Goal: Information Seeking & Learning: Learn about a topic

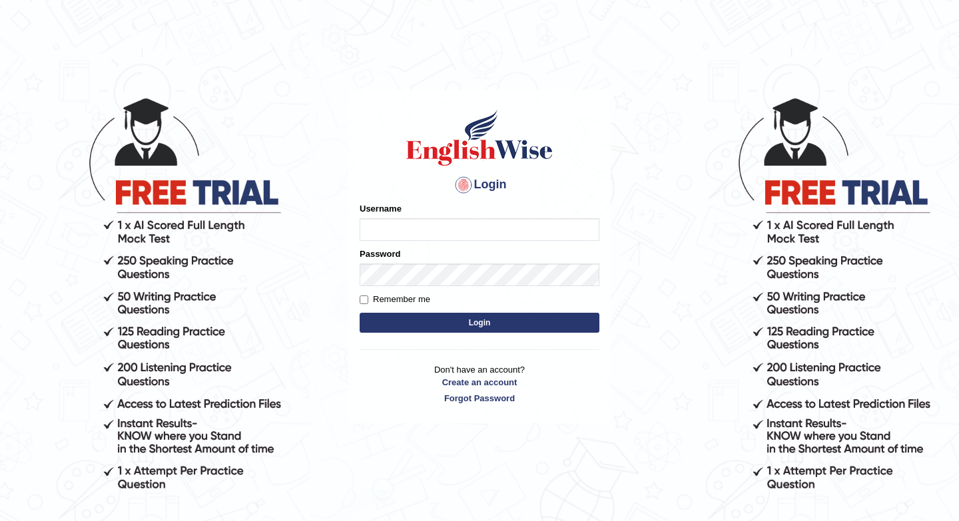
click at [389, 232] on input "Username" at bounding box center [479, 229] width 240 height 23
type input "issak"
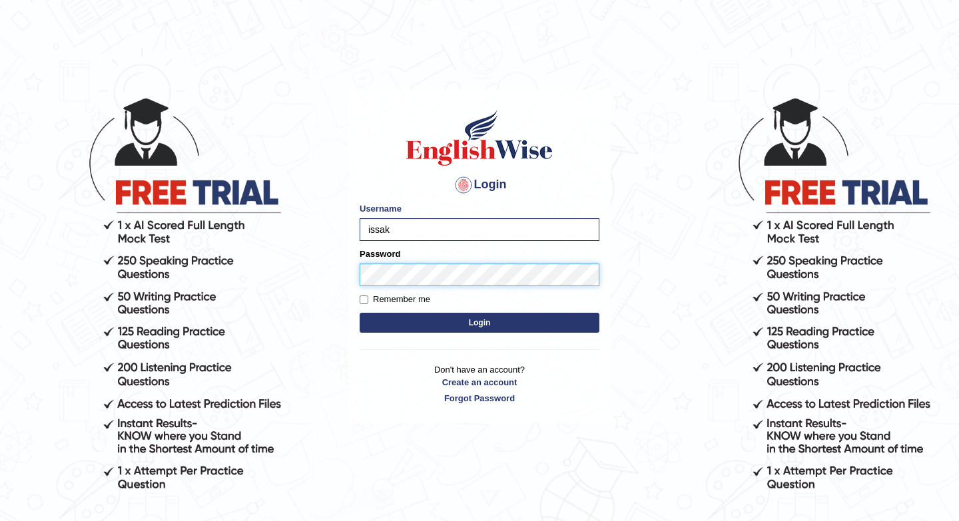
click at [359, 313] on button "Login" at bounding box center [479, 323] width 240 height 20
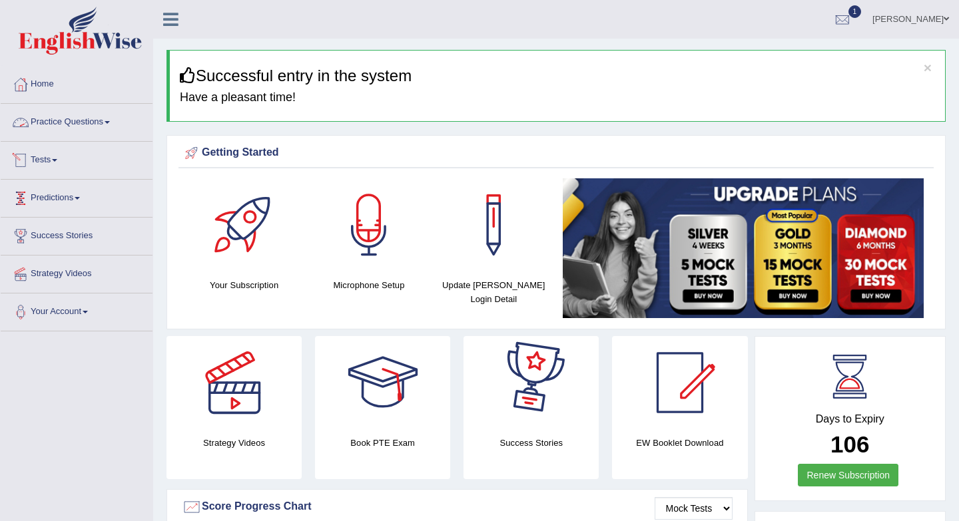
click at [89, 118] on link "Practice Questions" at bounding box center [77, 120] width 152 height 33
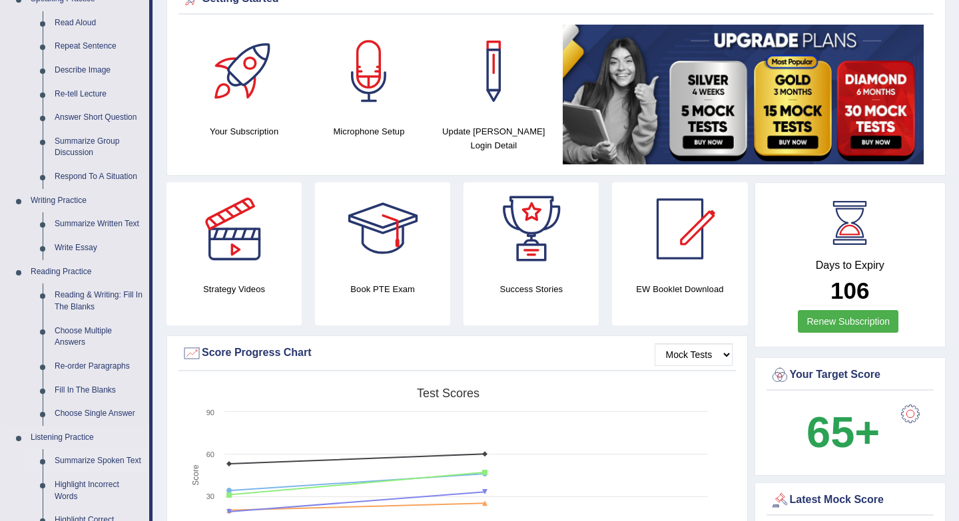
scroll to position [147, 0]
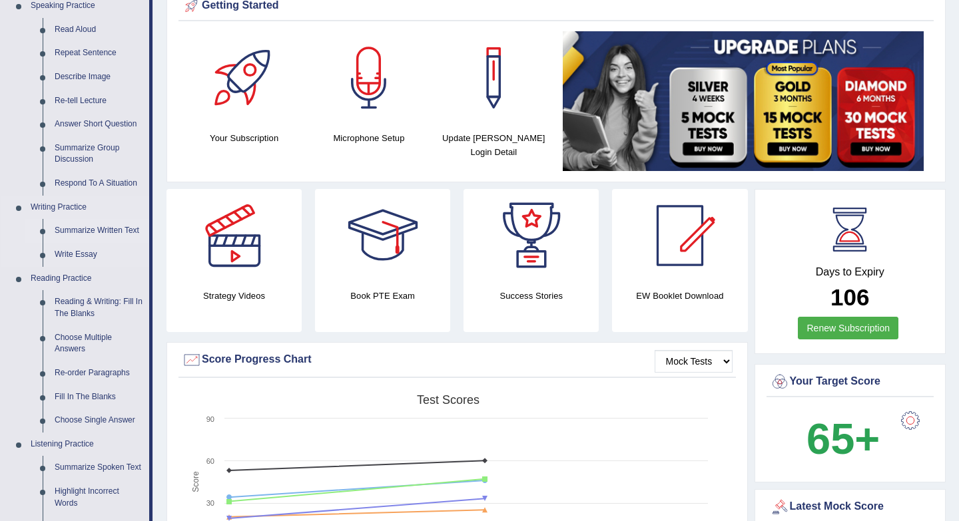
click at [101, 234] on link "Summarize Written Text" at bounding box center [99, 231] width 101 height 24
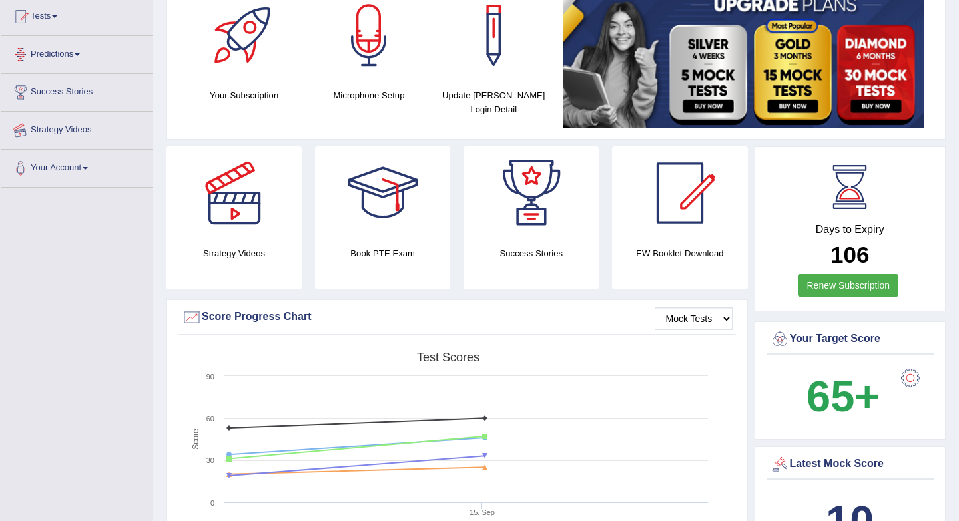
scroll to position [235, 0]
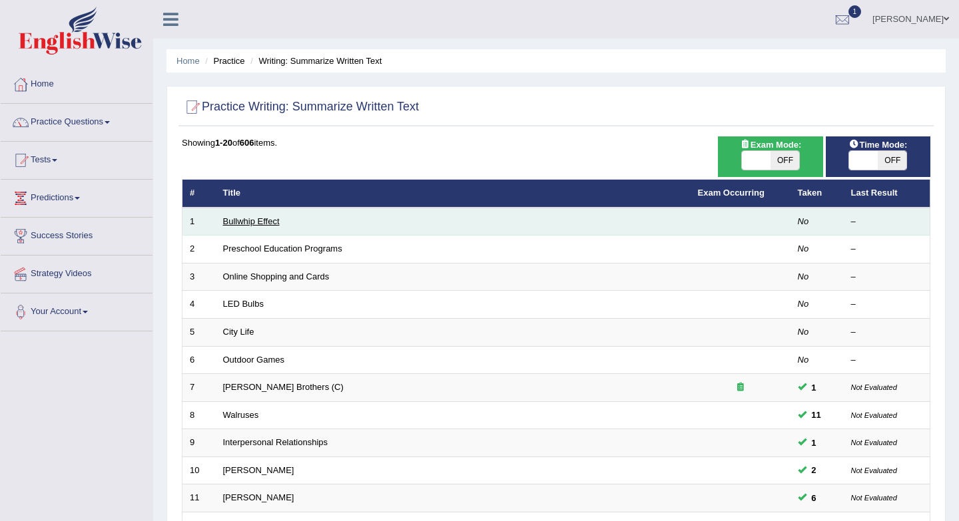
click at [256, 219] on link "Bullwhip Effect" at bounding box center [251, 221] width 57 height 10
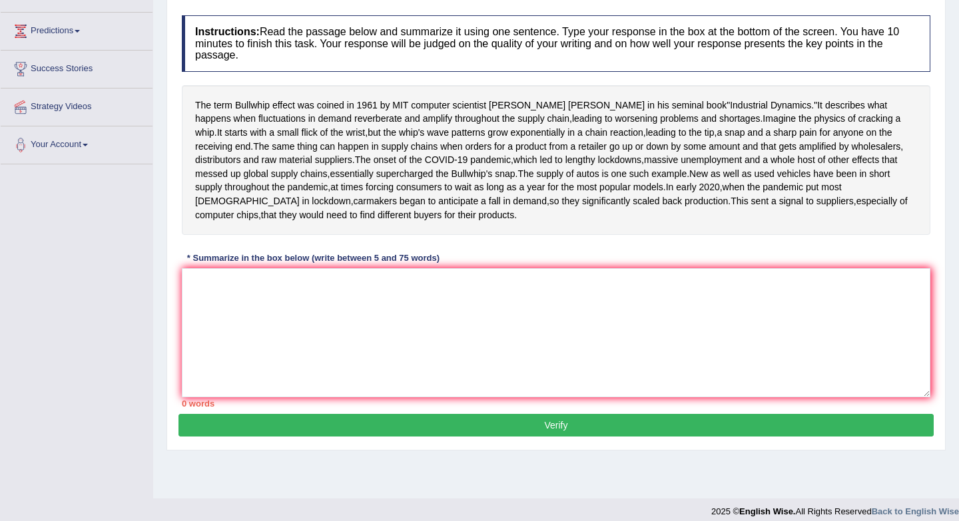
scroll to position [166, 0]
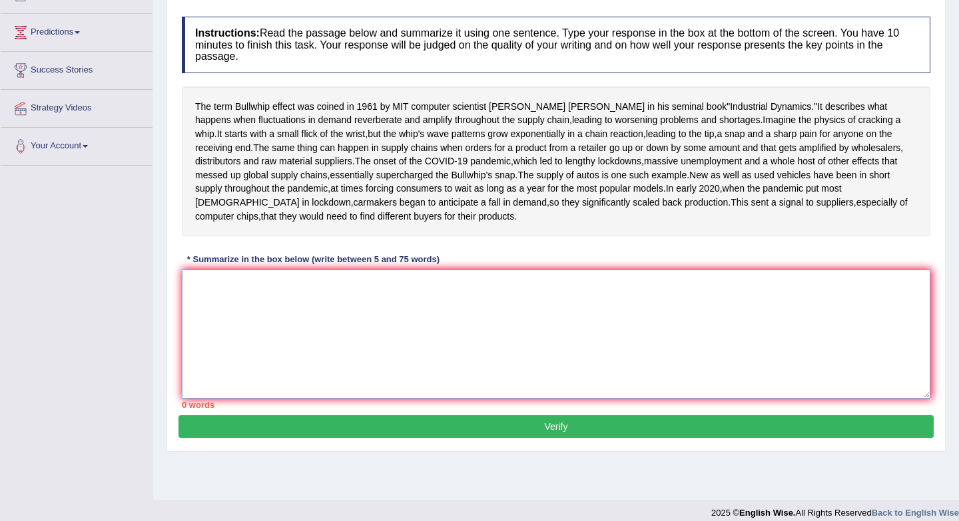
click at [308, 399] on textarea at bounding box center [556, 334] width 748 height 129
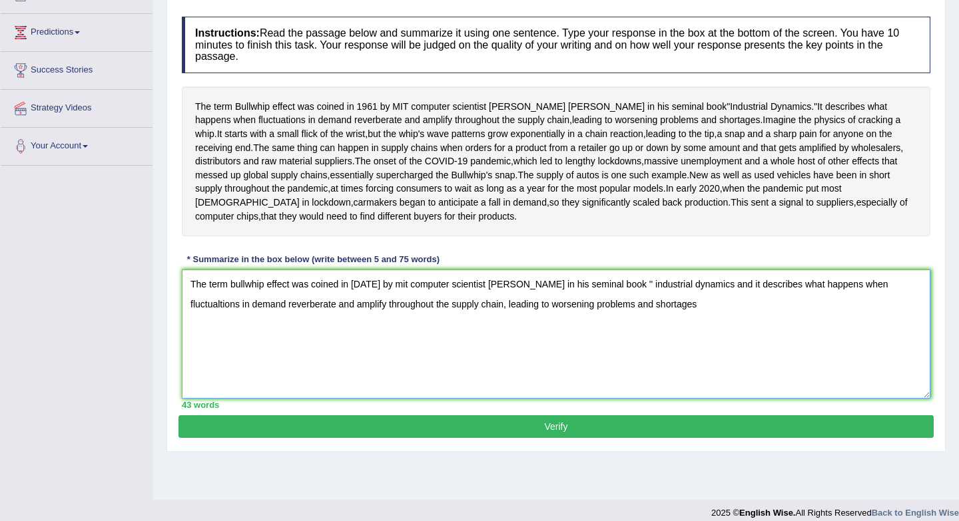
click at [709, 339] on textarea "The term bullwhip effect was coined in 1961 by mit computer scientist jay forre…" at bounding box center [556, 334] width 748 height 129
click at [726, 341] on textarea "The term bullwhip effect was coined in 1961 by mit computer scientist jay forre…" at bounding box center [556, 334] width 748 height 129
click at [709, 342] on textarea "The term bullwhip effect was coined in 1961 by mit computer scientist jay forre…" at bounding box center [556, 334] width 748 height 129
click at [712, 339] on textarea "The term bullwhip effect was coined in 1961 by mit computer scientist jay forre…" at bounding box center [556, 334] width 748 height 129
click at [714, 341] on textarea "The term bullwhip effect was coined in 1961 by mit computer scientist jay forre…" at bounding box center [556, 334] width 748 height 129
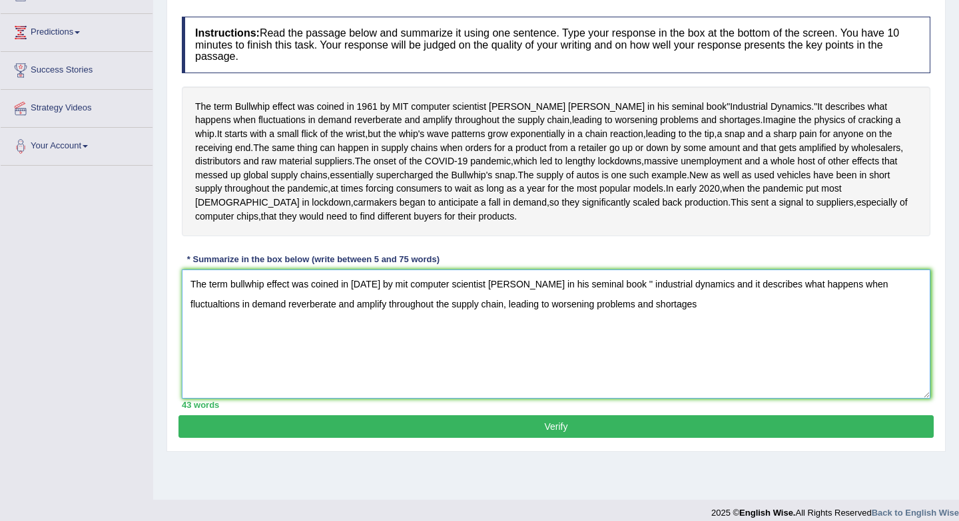
click at [725, 351] on textarea "The term bullwhip effect was coined in 1961 by mit computer scientist jay forre…" at bounding box center [556, 334] width 748 height 129
click at [730, 337] on textarea "The term bullwhip effect was coined in 1961 by mit computer scientist jay forre…" at bounding box center [556, 334] width 748 height 129
click at [663, 363] on textarea "The term bullwhip effect was coined in 1961 by mit computer scientist jay forre…" at bounding box center [556, 334] width 748 height 129
type textarea "The term bullwhip effect was coined in 1961 by mit computer scientist jay forre…"
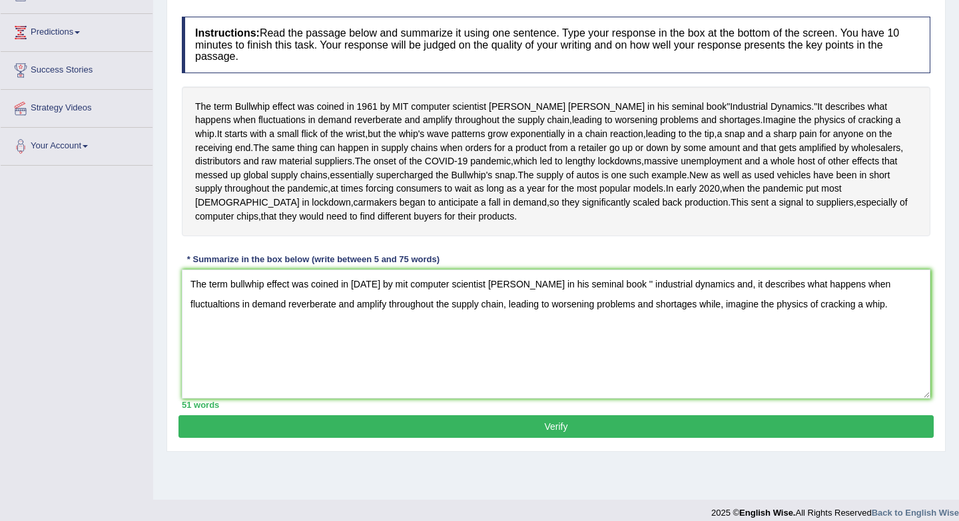
click at [387, 438] on button "Verify" at bounding box center [555, 426] width 755 height 23
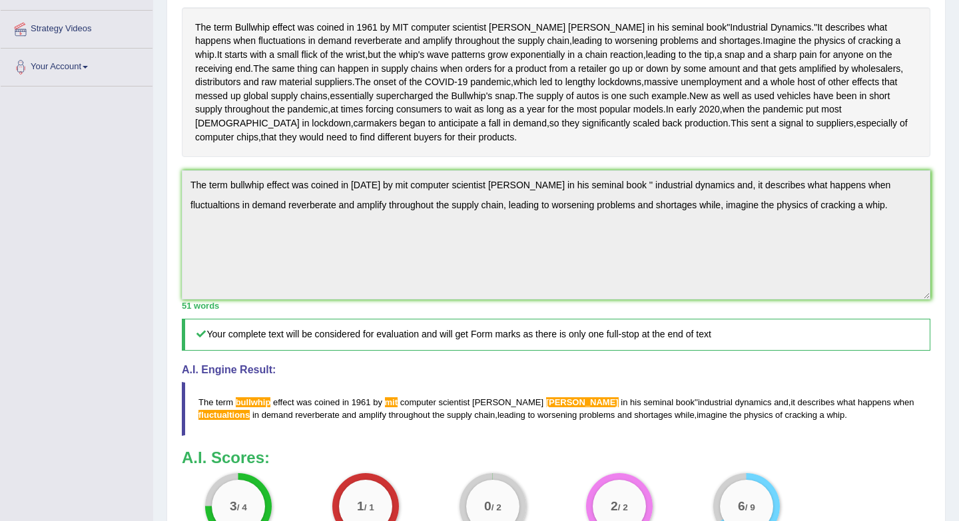
scroll to position [0, 0]
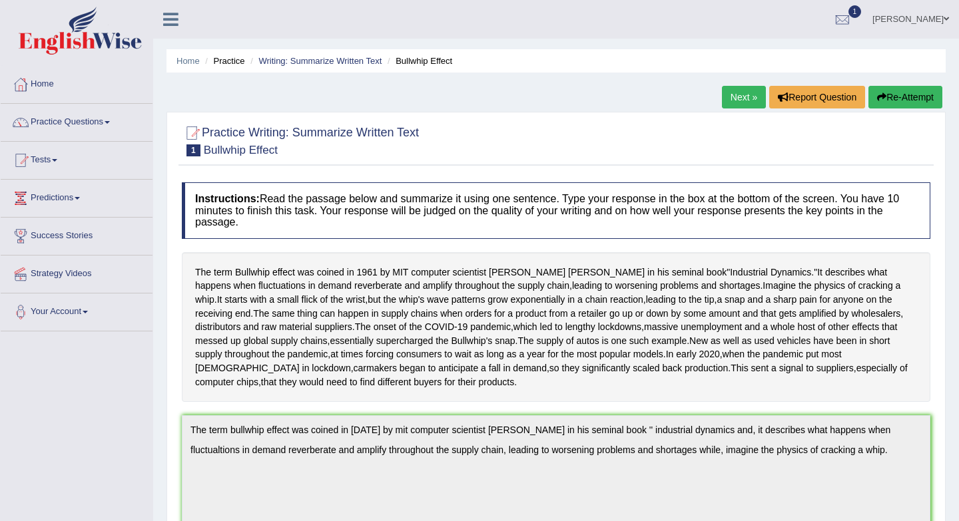
click at [888, 96] on button "Re-Attempt" at bounding box center [905, 97] width 74 height 23
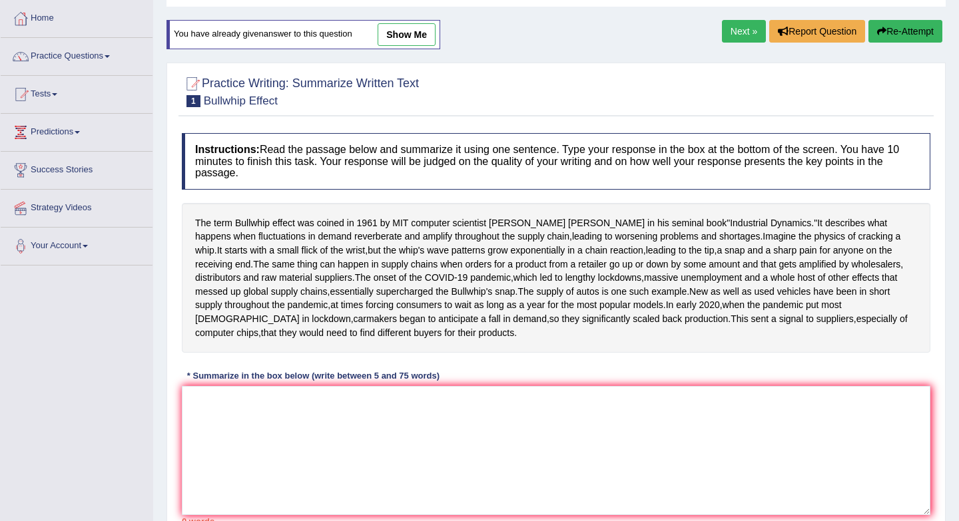
scroll to position [105, 0]
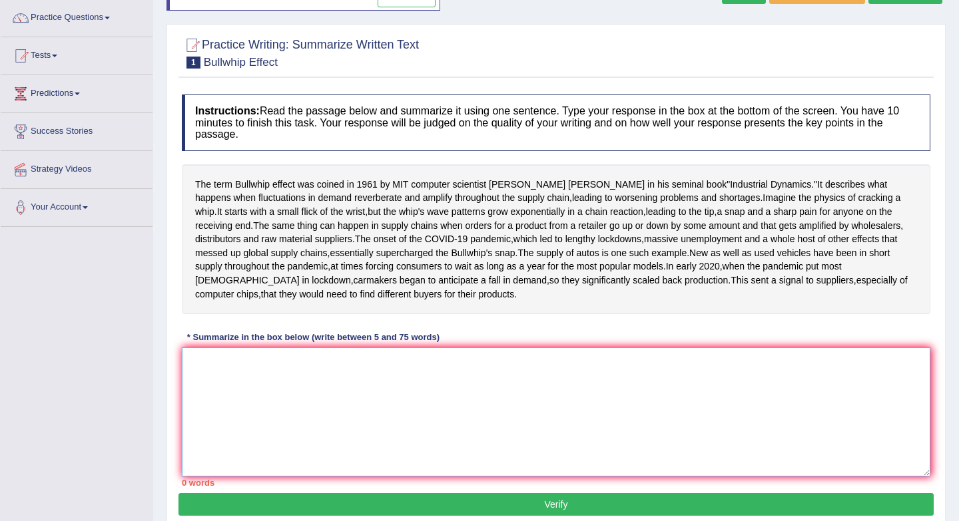
paste textarea "The term bullwhip effect was coined in [DATE] by mit computer scientist [PERSON…"
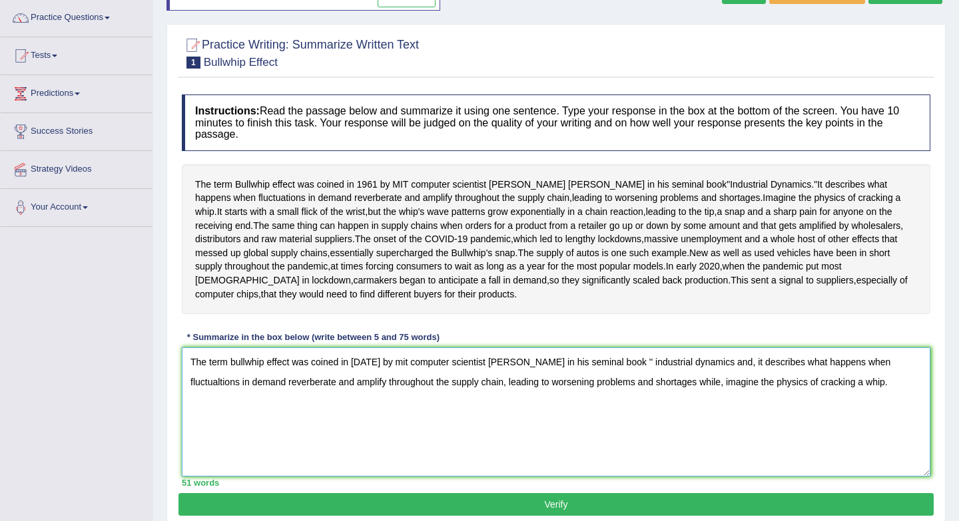
click at [266, 417] on textarea "The term bullwhip effect was coined in 1961 by mit computer scientist jay forre…" at bounding box center [556, 411] width 748 height 129
click at [407, 421] on textarea "The term Bullwhip effect was coined in 1961 by mit computer scientist jay forre…" at bounding box center [556, 411] width 748 height 129
click at [505, 417] on textarea "The term Bullwhip effect was coined in 1961 by MIT computer scientist jay forre…" at bounding box center [556, 411] width 748 height 129
click at [219, 438] on textarea "The term Bullwhip effect was coined in 1961 by MIT computer scientist jay Forre…" at bounding box center [556, 411] width 748 height 129
click at [220, 438] on textarea "The term Bullwhip effect was coined in 1961 by MIT computer scientist jay Forre…" at bounding box center [556, 411] width 748 height 129
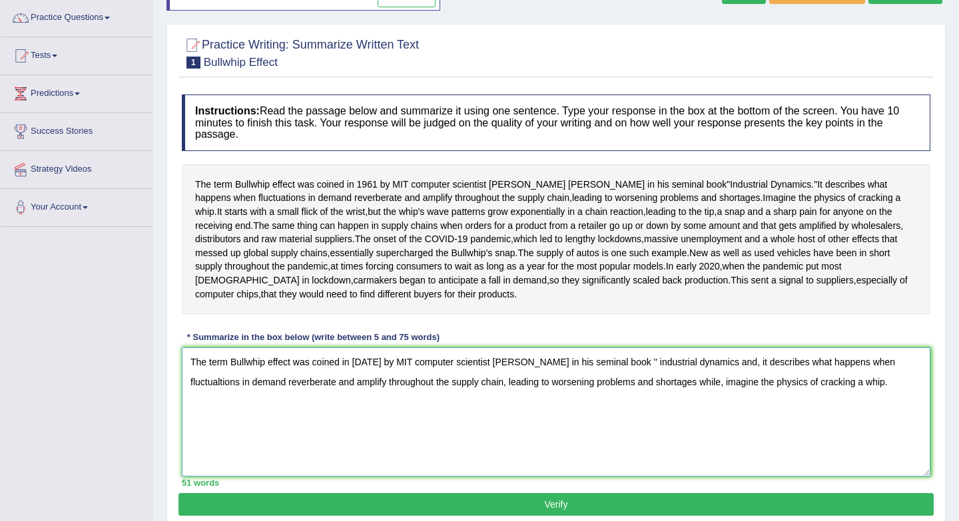
click at [222, 438] on textarea "The term Bullwhip effect was coined in 1961 by MIT computer scientist jay Forre…" at bounding box center [556, 411] width 748 height 129
click at [219, 437] on textarea "The term Bullwhip effect was coined in 1961 by MIT computer scientist jay Forre…" at bounding box center [556, 411] width 748 height 129
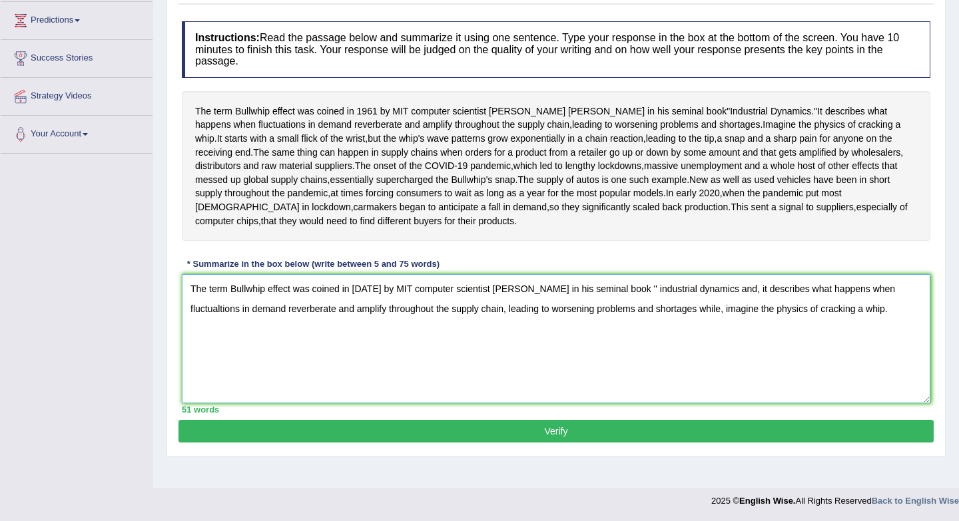
type textarea "The term Bullwhip effect was coined in 1961 by MIT computer scientist jay Forre…"
click at [742, 443] on button "Verify" at bounding box center [555, 431] width 755 height 23
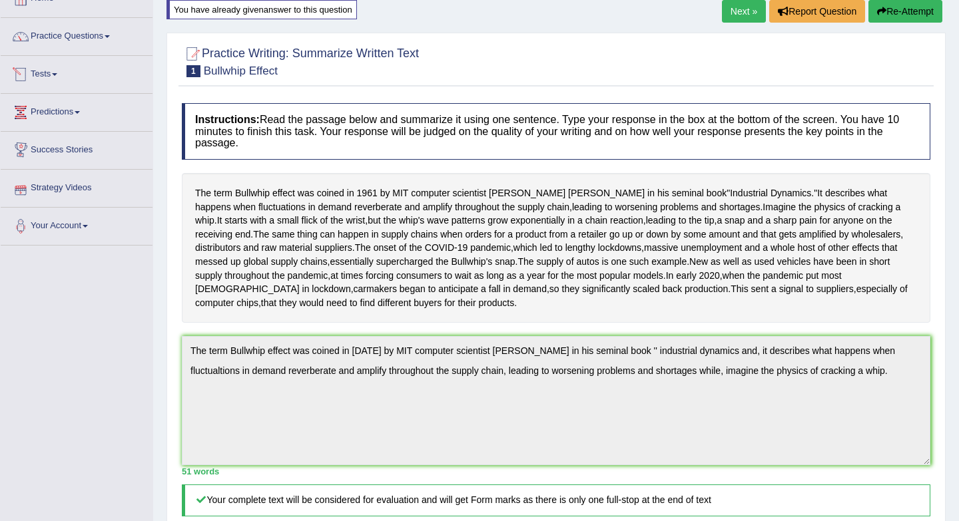
scroll to position [0, 0]
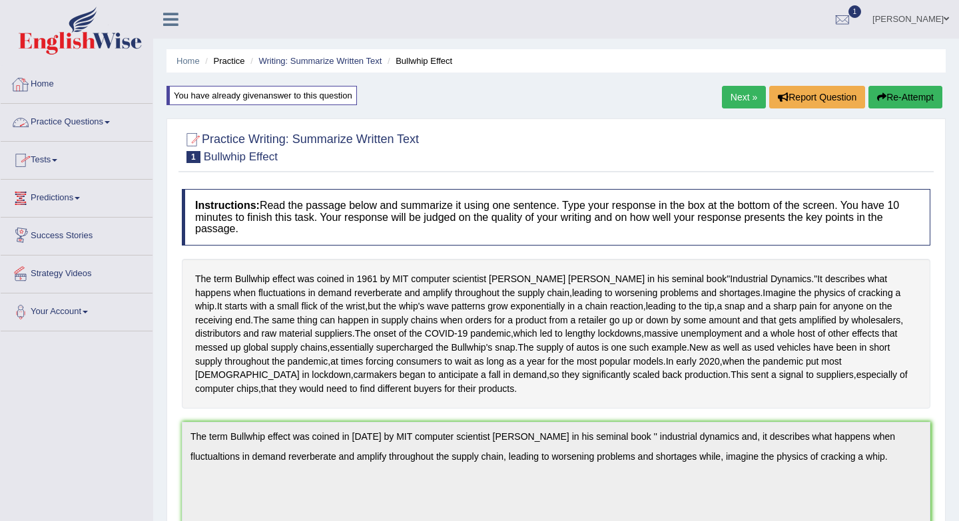
click at [65, 127] on link "Practice Questions" at bounding box center [77, 120] width 152 height 33
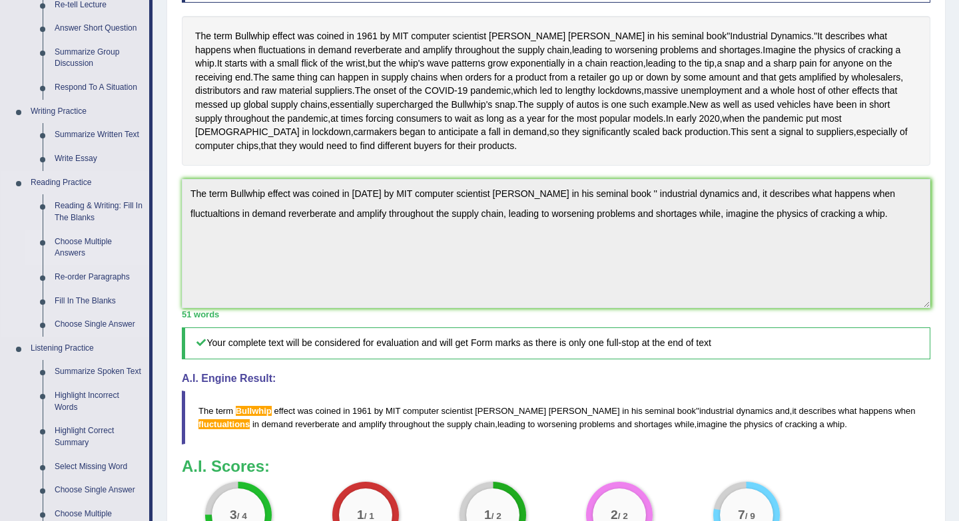
scroll to position [246, 0]
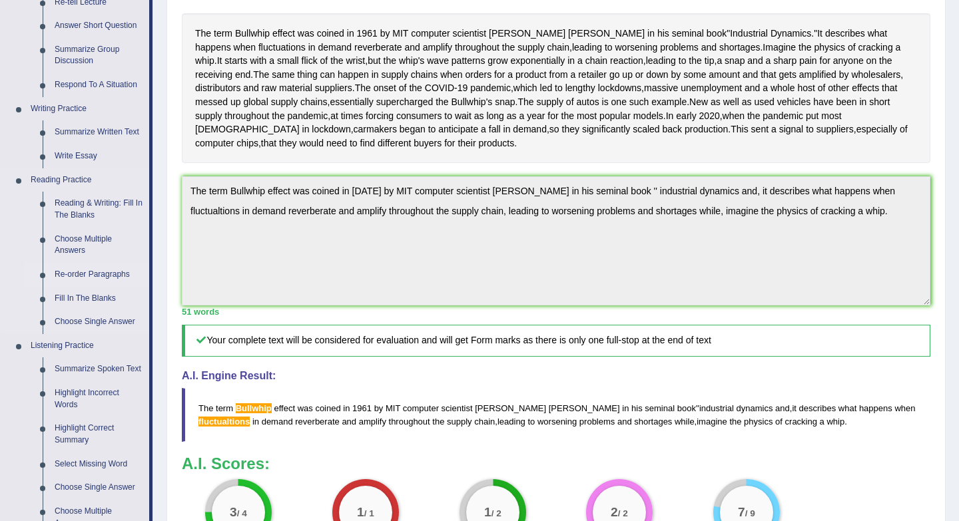
click at [84, 277] on link "Re-order Paragraphs" at bounding box center [99, 275] width 101 height 24
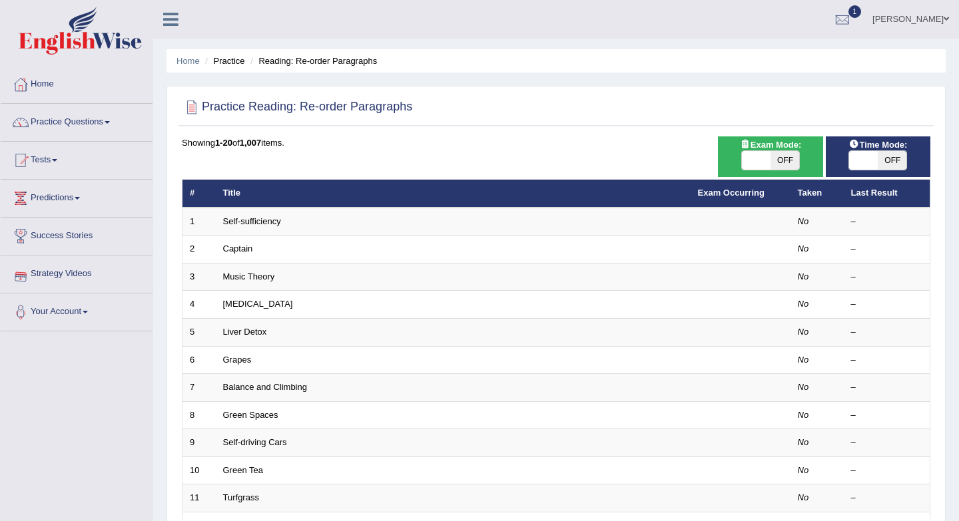
click at [782, 156] on span "OFF" at bounding box center [784, 160] width 29 height 19
checkbox input "true"
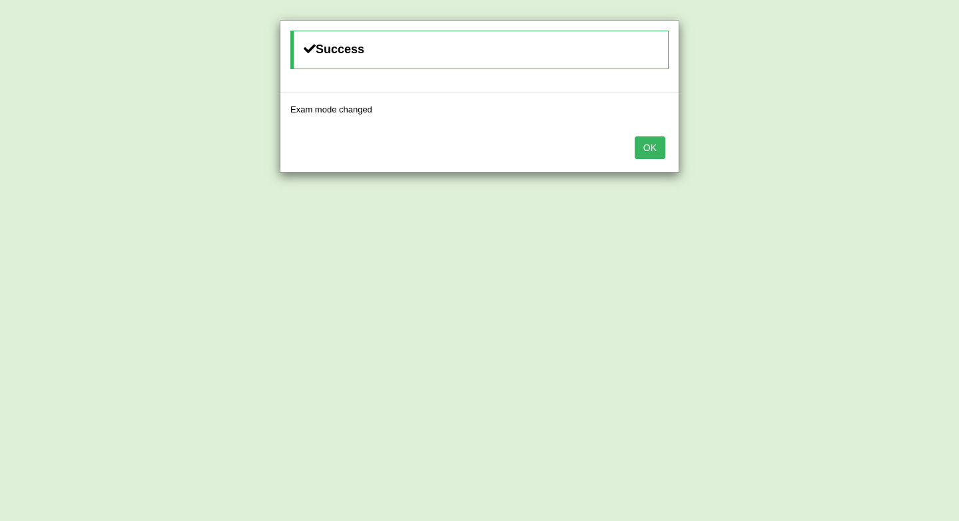
click at [642, 150] on button "OK" at bounding box center [649, 147] width 31 height 23
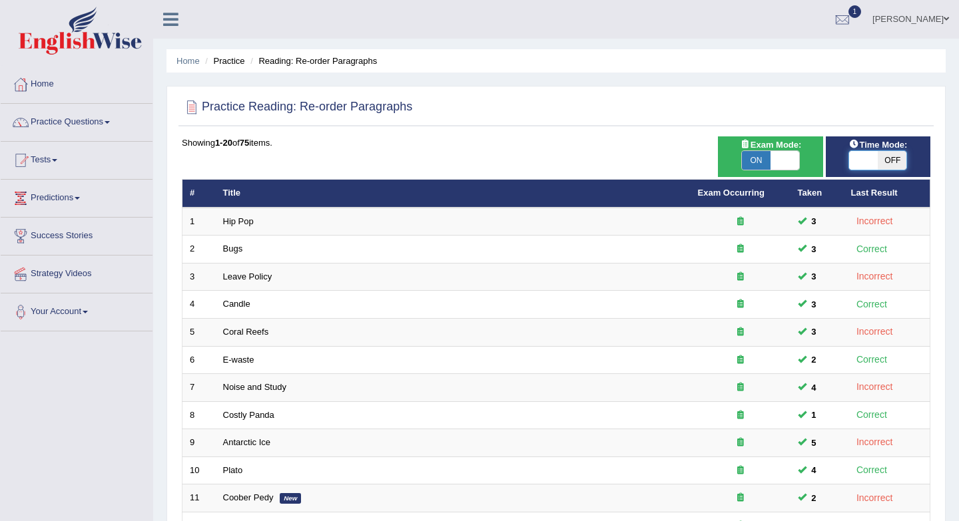
click at [874, 164] on span at bounding box center [863, 160] width 29 height 19
checkbox input "true"
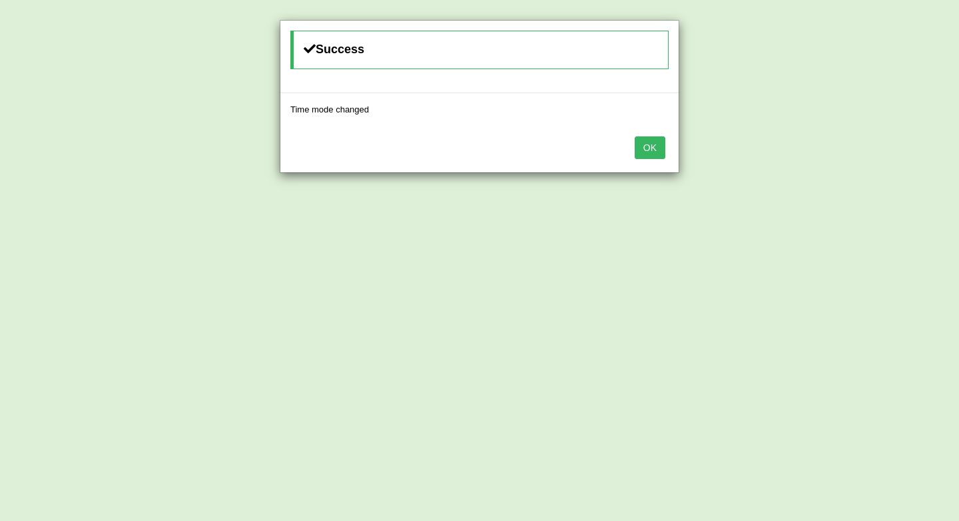
click at [646, 148] on button "OK" at bounding box center [649, 147] width 31 height 23
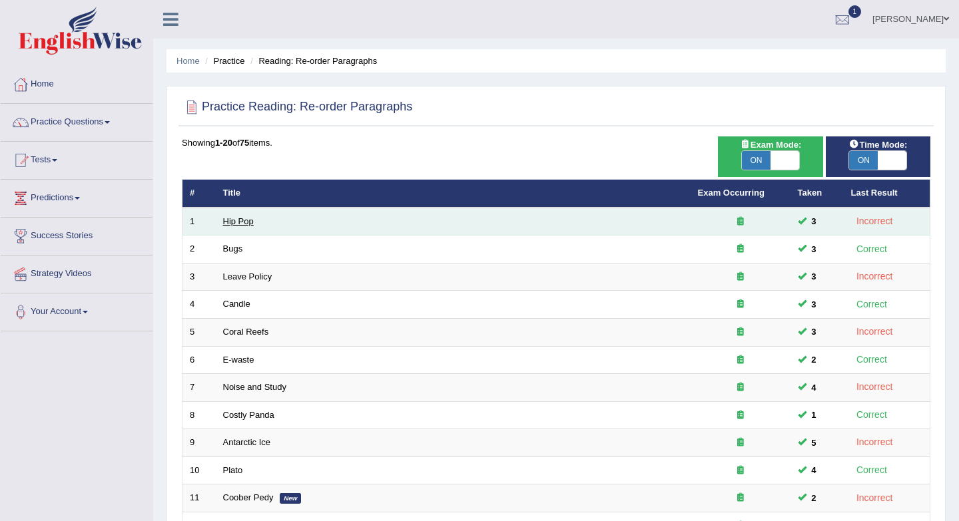
click at [244, 221] on link "Hip Pop" at bounding box center [238, 221] width 31 height 10
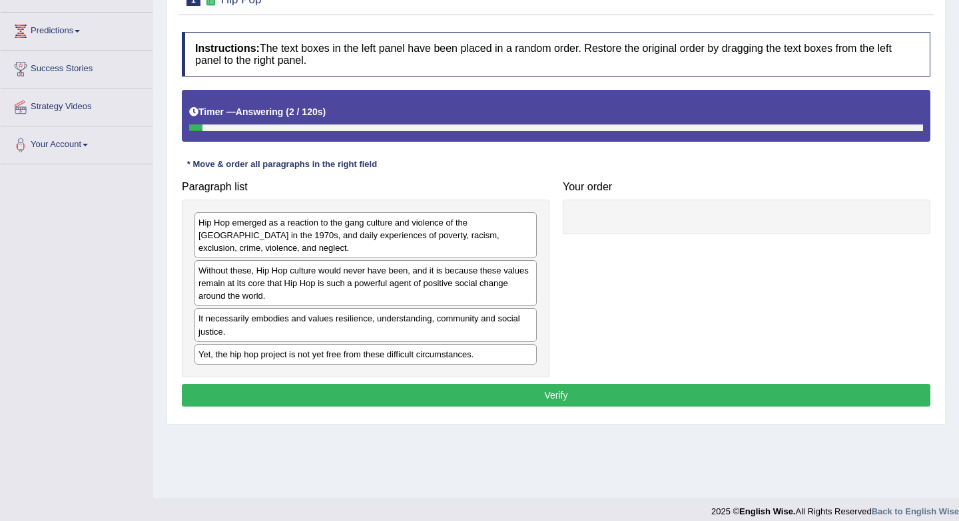
scroll to position [178, 0]
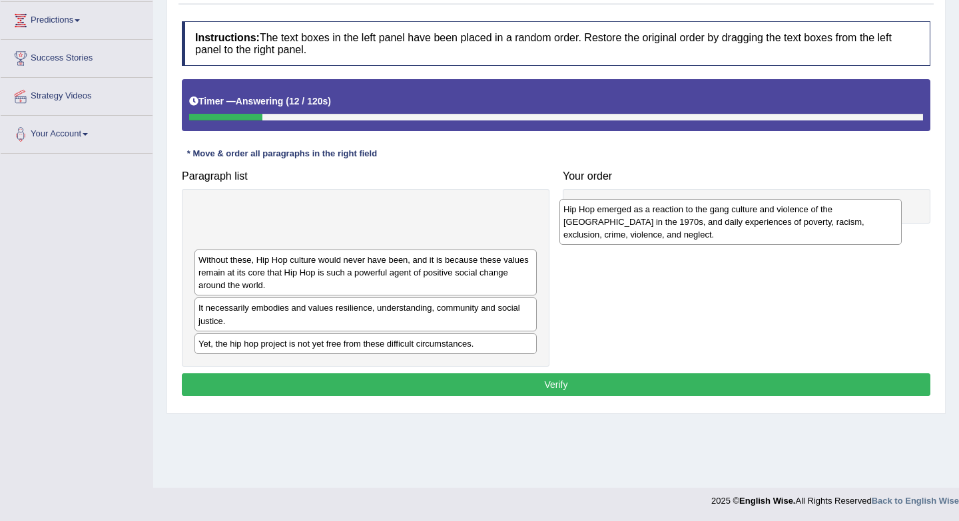
drag, startPoint x: 244, startPoint y: 234, endPoint x: 633, endPoint y: 235, distance: 389.4
click at [633, 235] on div "Hip Hop emerged as a reaction to the gang culture and violence of the [GEOGRAPH…" at bounding box center [730, 222] width 342 height 46
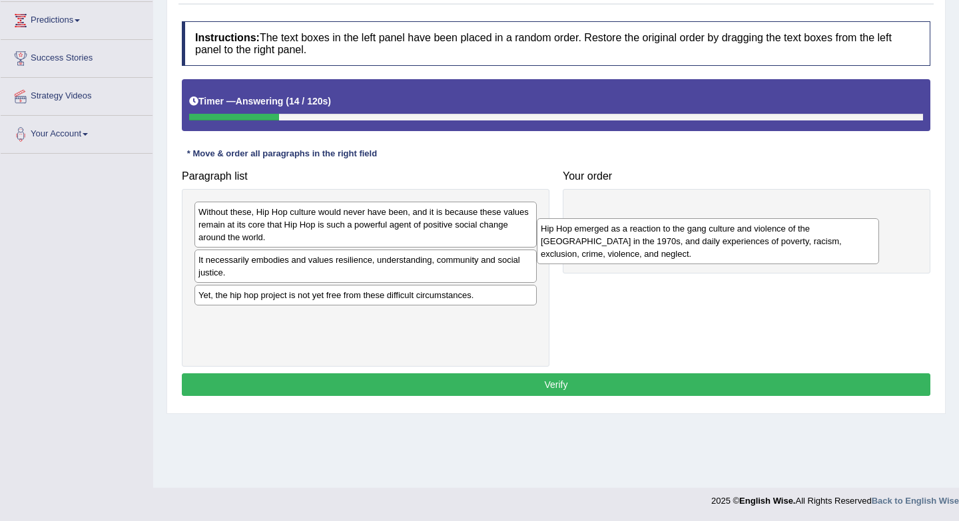
drag, startPoint x: 465, startPoint y: 202, endPoint x: 811, endPoint y: 215, distance: 346.4
click at [811, 218] on div "Hip Hop emerged as a reaction to the gang culture and violence of the South Bro…" at bounding box center [708, 241] width 342 height 46
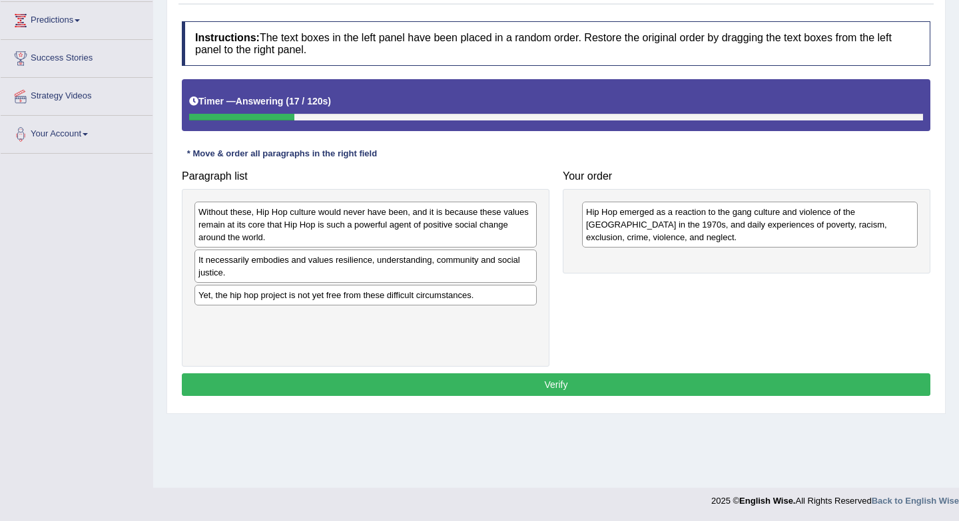
click at [652, 262] on div "Hip Hop emerged as a reaction to the gang culture and violence of the South Bro…" at bounding box center [745, 231] width 367 height 85
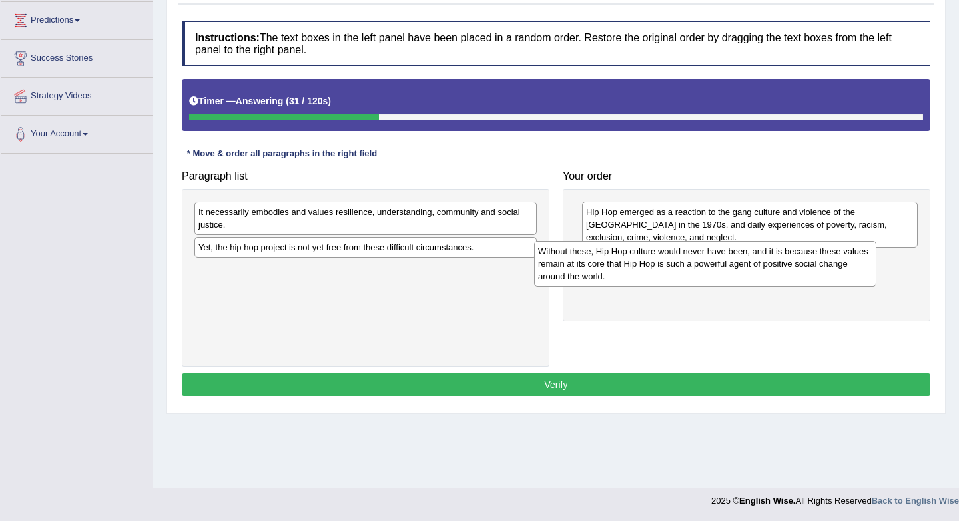
drag, startPoint x: 423, startPoint y: 232, endPoint x: 764, endPoint y: 271, distance: 342.4
click at [764, 271] on div "Without these, Hip Hop culture would never have been, and it is because these v…" at bounding box center [705, 264] width 342 height 46
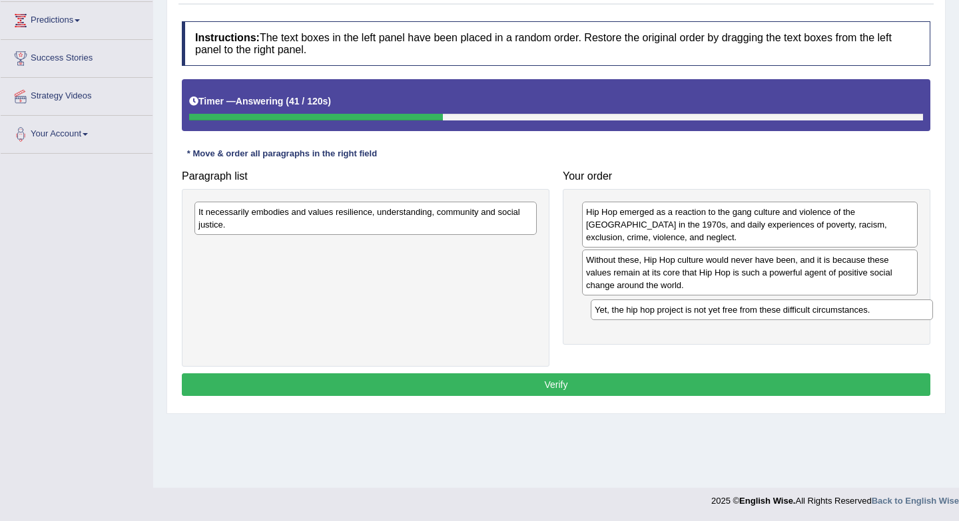
drag, startPoint x: 421, startPoint y: 255, endPoint x: 815, endPoint y: 317, distance: 398.3
click at [815, 317] on div "Yet, the hip hop project is not yet free from these difficult circumstances." at bounding box center [761, 310] width 342 height 21
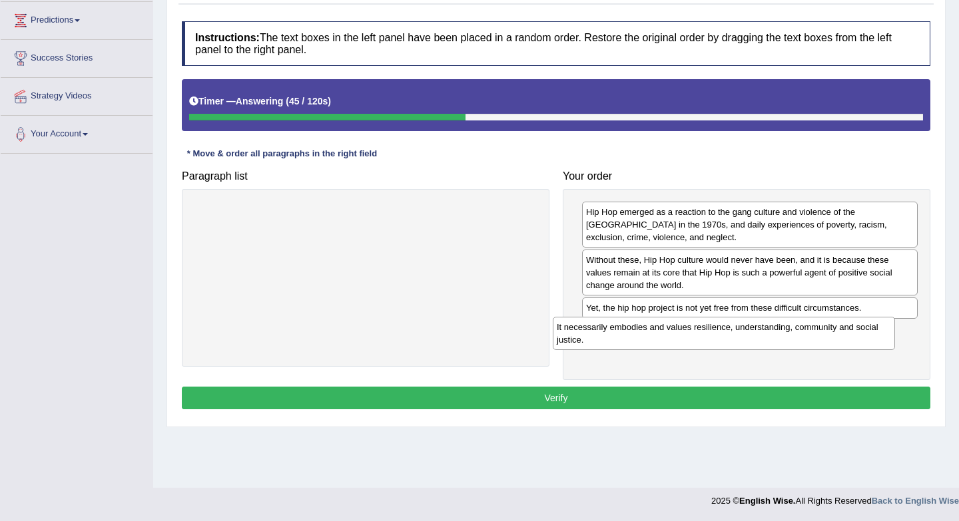
drag, startPoint x: 509, startPoint y: 227, endPoint x: 872, endPoint y: 341, distance: 381.1
click at [872, 341] on div "It necessarily embodies and values resilience, understanding, community and soc…" at bounding box center [724, 333] width 342 height 33
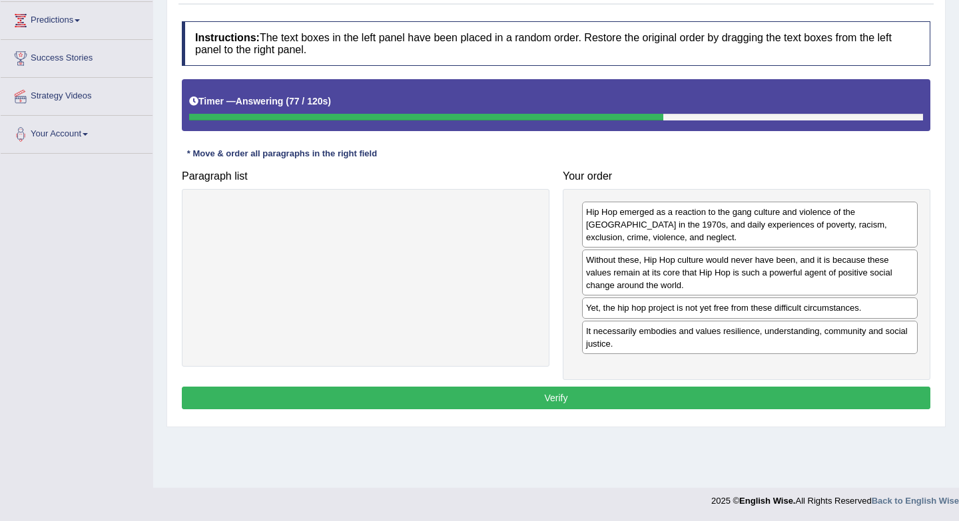
click at [640, 399] on button "Verify" at bounding box center [556, 398] width 748 height 23
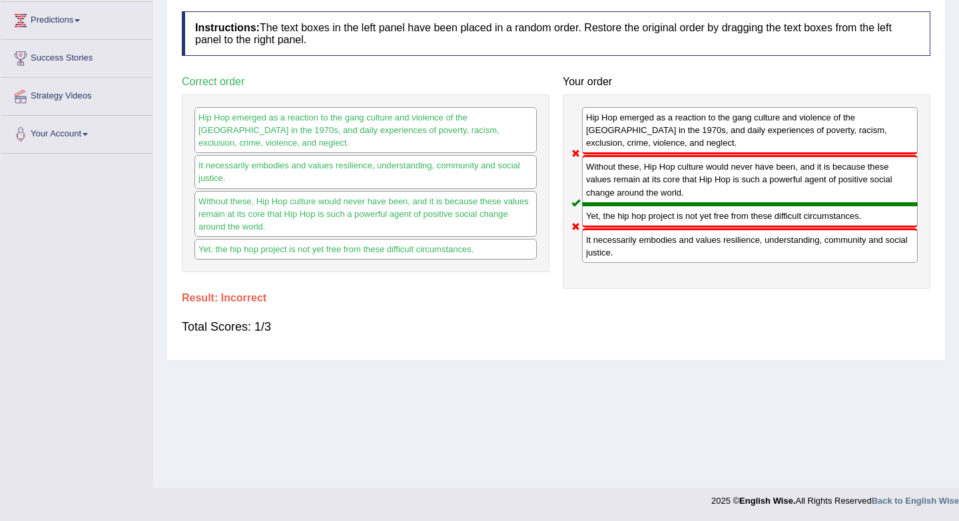
scroll to position [0, 0]
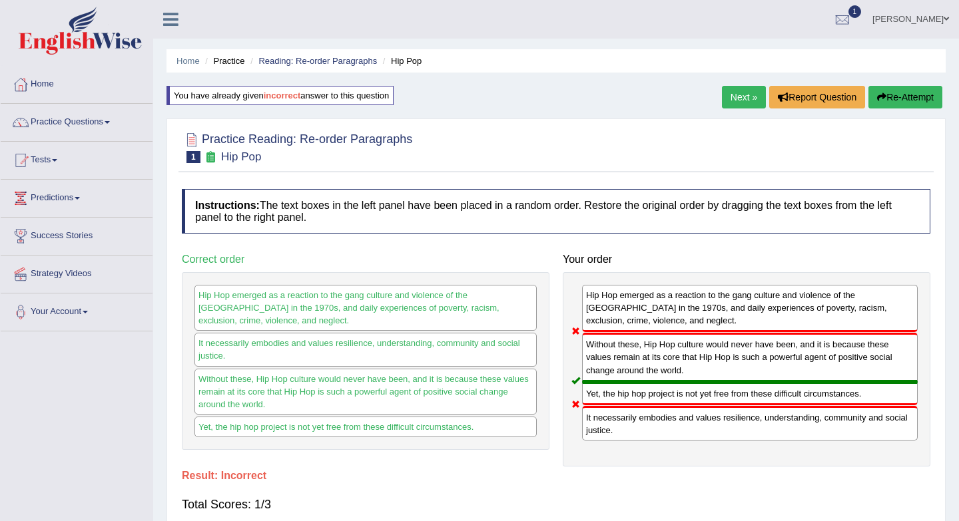
click at [738, 98] on link "Next »" at bounding box center [744, 97] width 44 height 23
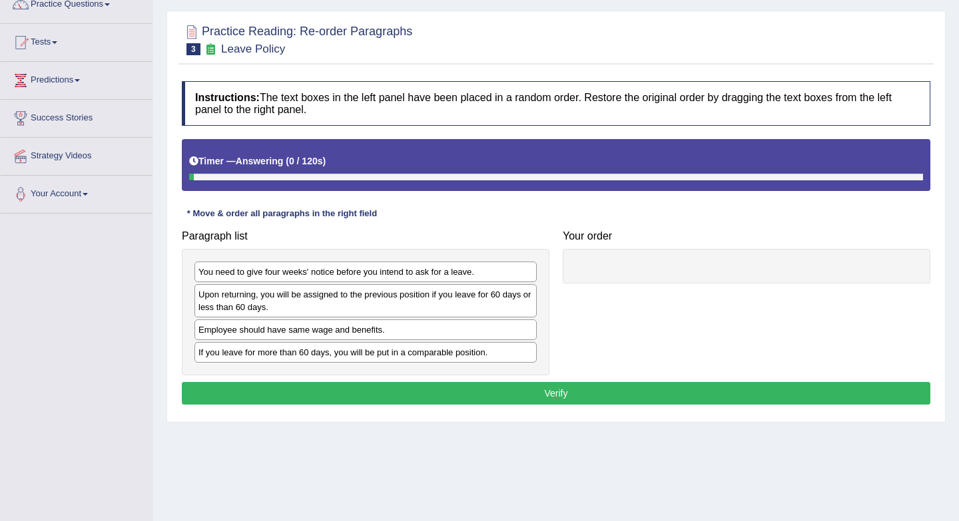
scroll to position [134, 0]
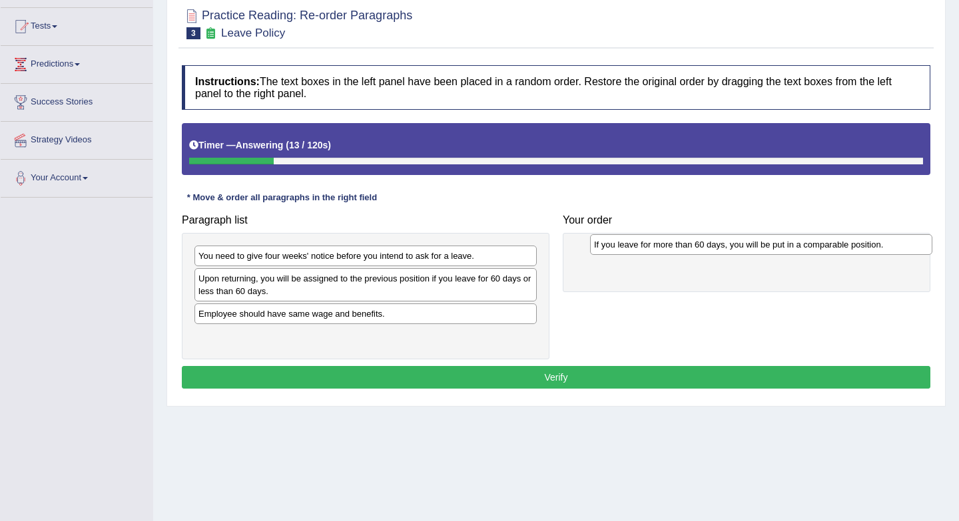
drag, startPoint x: 272, startPoint y: 336, endPoint x: 664, endPoint y: 245, distance: 403.2
click at [664, 245] on div "If you leave for more than 60 days, you will be put in a comparable position." at bounding box center [761, 244] width 342 height 21
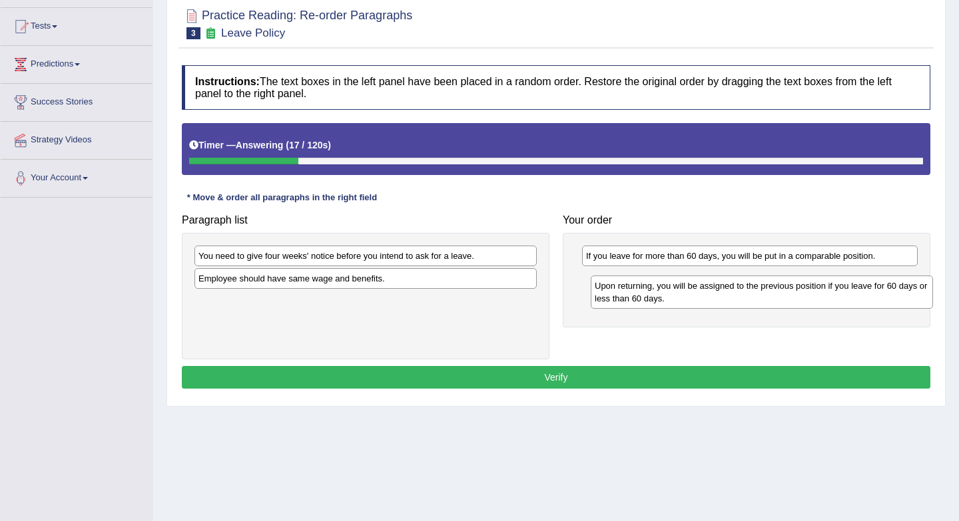
drag, startPoint x: 457, startPoint y: 286, endPoint x: 853, endPoint y: 294, distance: 396.8
click at [853, 294] on div "Upon returning, you will be assigned to the previous position if you leave for …" at bounding box center [761, 292] width 342 height 33
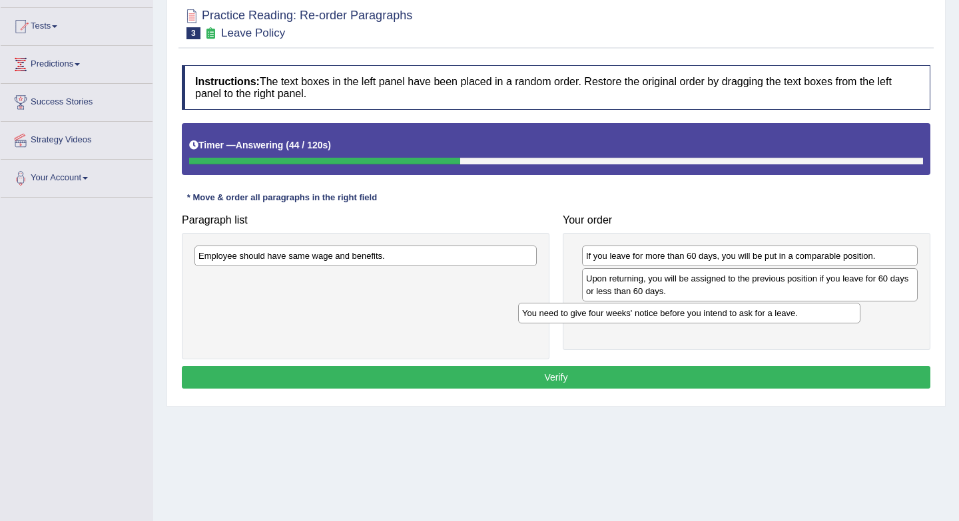
drag, startPoint x: 304, startPoint y: 265, endPoint x: 633, endPoint y: 326, distance: 335.0
click at [633, 324] on div "You need to give four weeks' notice before you intend to ask for a leave." at bounding box center [689, 313] width 342 height 21
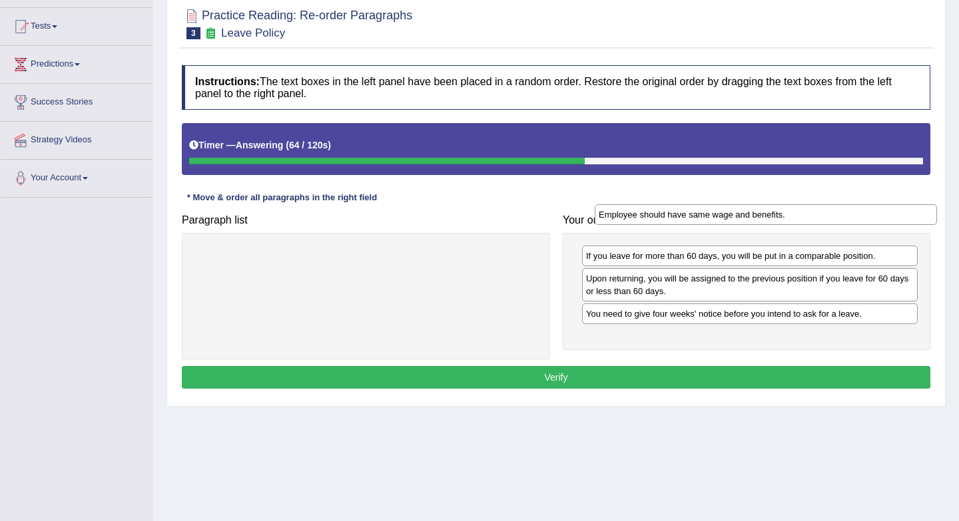
drag, startPoint x: 379, startPoint y: 255, endPoint x: 780, endPoint y: 214, distance: 402.2
click at [780, 214] on div "Employee should have same wage and benefits." at bounding box center [765, 214] width 342 height 21
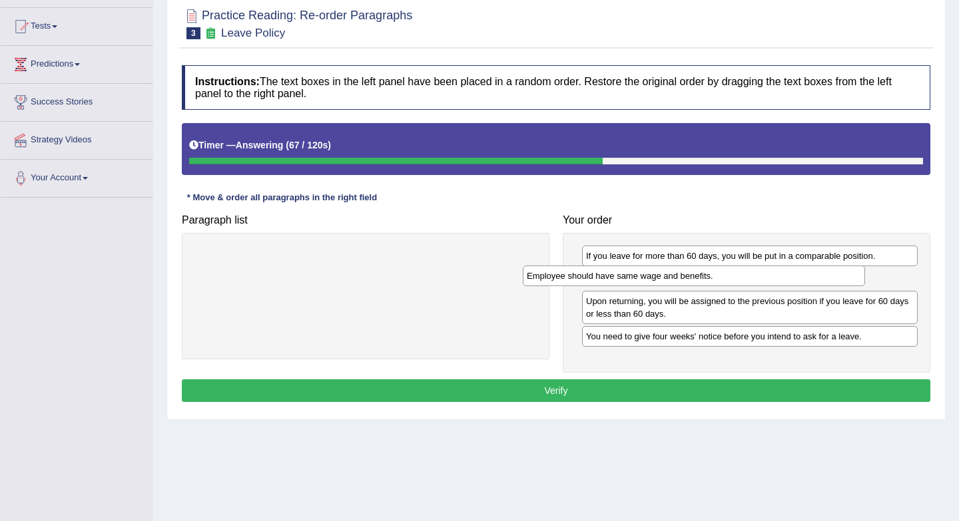
drag, startPoint x: 471, startPoint y: 263, endPoint x: 798, endPoint y: 280, distance: 328.0
click at [798, 280] on div "Employee should have same wage and benefits." at bounding box center [694, 276] width 342 height 21
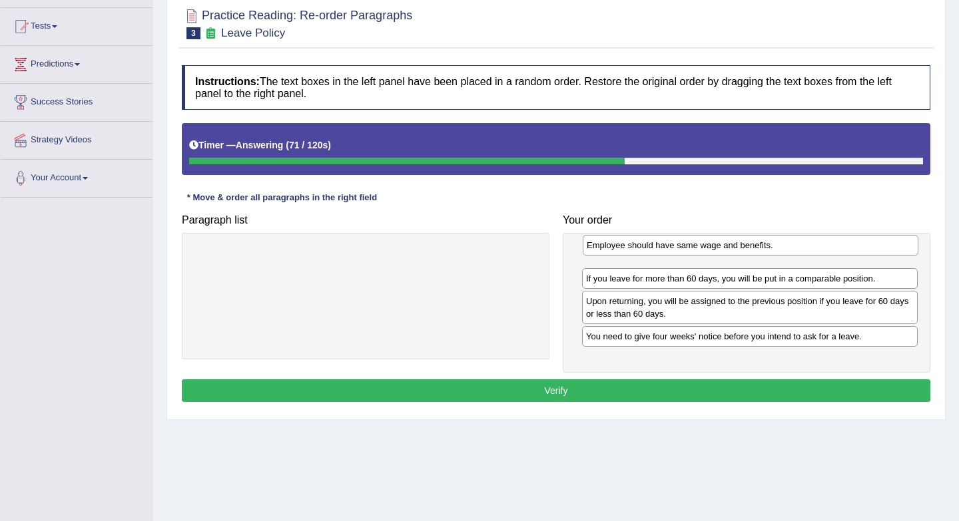
drag, startPoint x: 799, startPoint y: 286, endPoint x: 800, endPoint y: 253, distance: 33.3
click at [800, 253] on div "Employee should have same wage and benefits." at bounding box center [750, 245] width 336 height 21
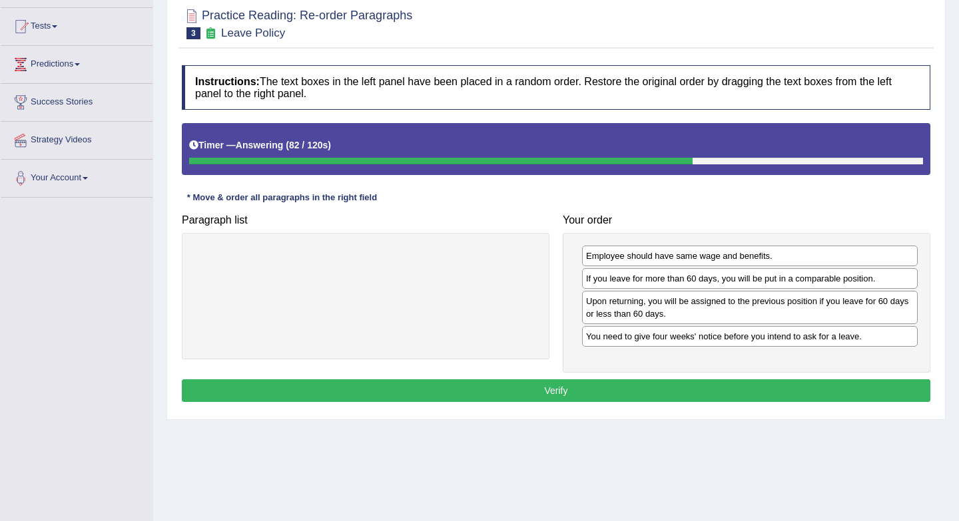
click at [602, 398] on button "Verify" at bounding box center [556, 390] width 748 height 23
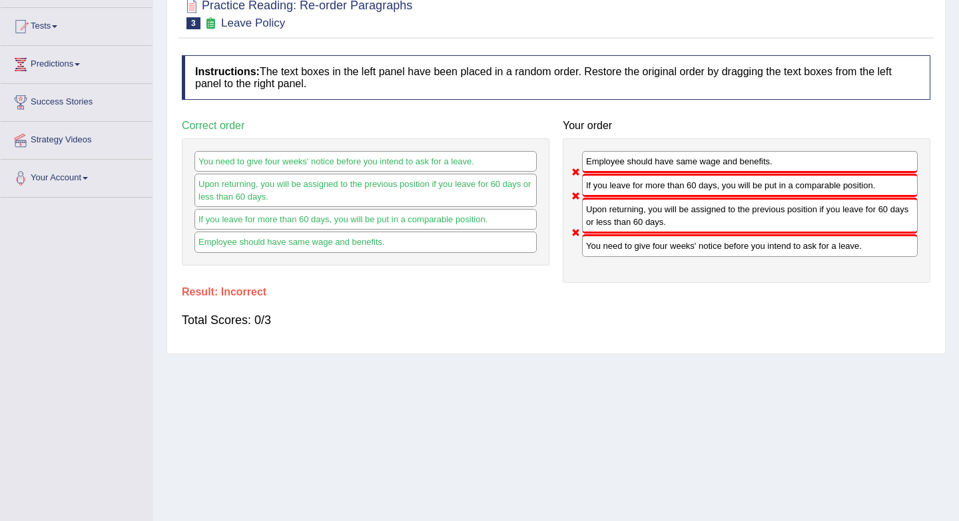
scroll to position [0, 0]
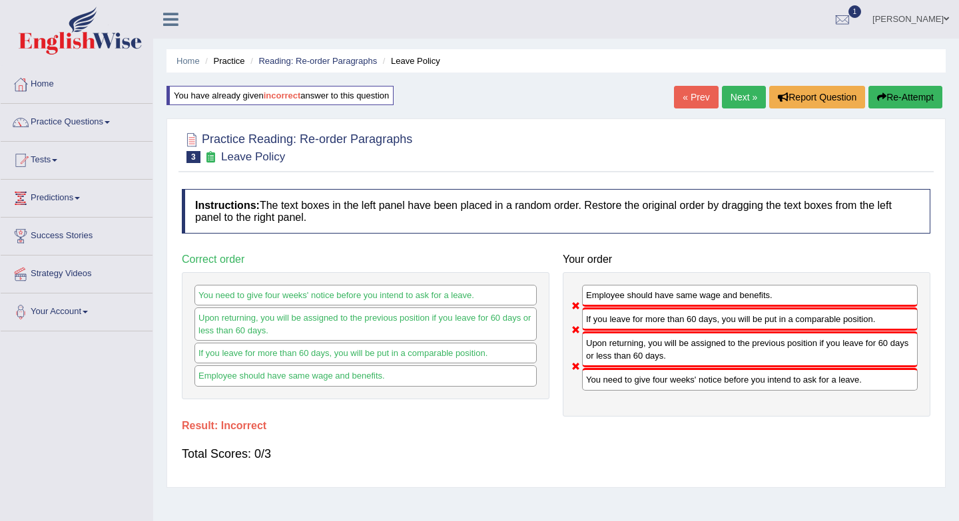
click at [681, 97] on link "« Prev" at bounding box center [696, 97] width 44 height 23
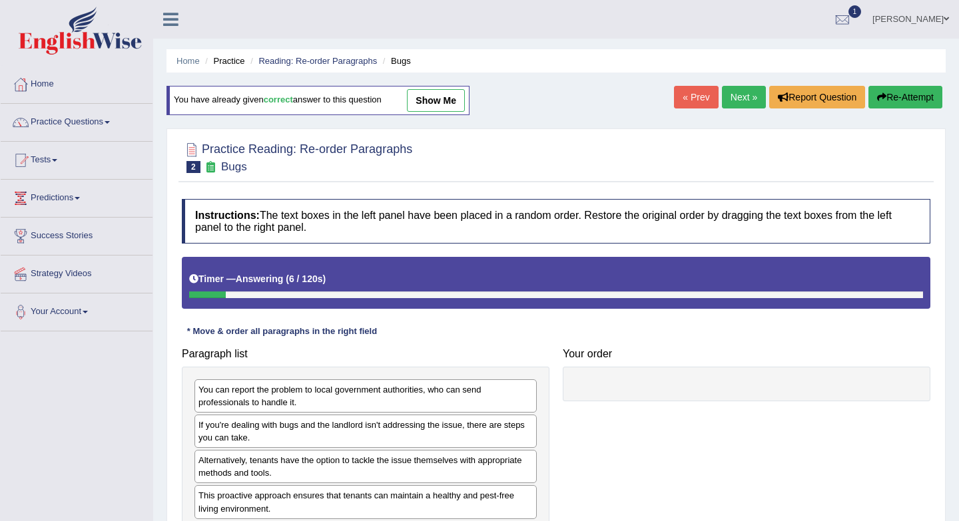
click at [724, 93] on link "Next »" at bounding box center [744, 97] width 44 height 23
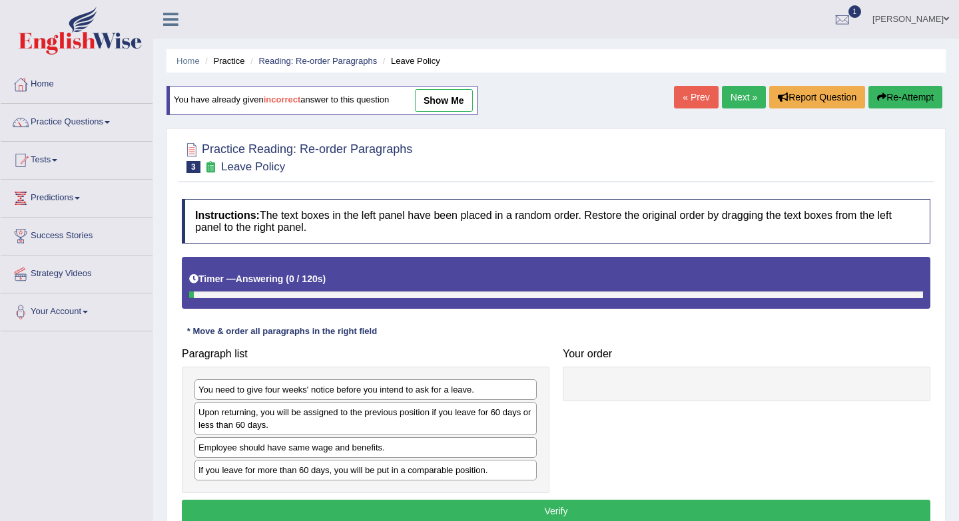
scroll to position [178, 0]
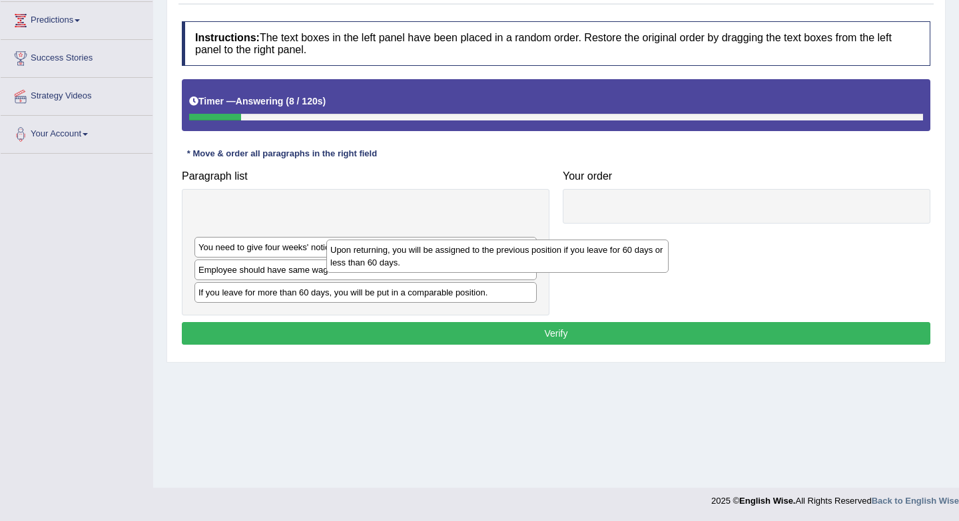
drag, startPoint x: 276, startPoint y: 225, endPoint x: 408, endPoint y: 240, distance: 132.7
click at [408, 240] on div "Upon returning, you will be assigned to the previous position if you leave for …" at bounding box center [497, 256] width 342 height 33
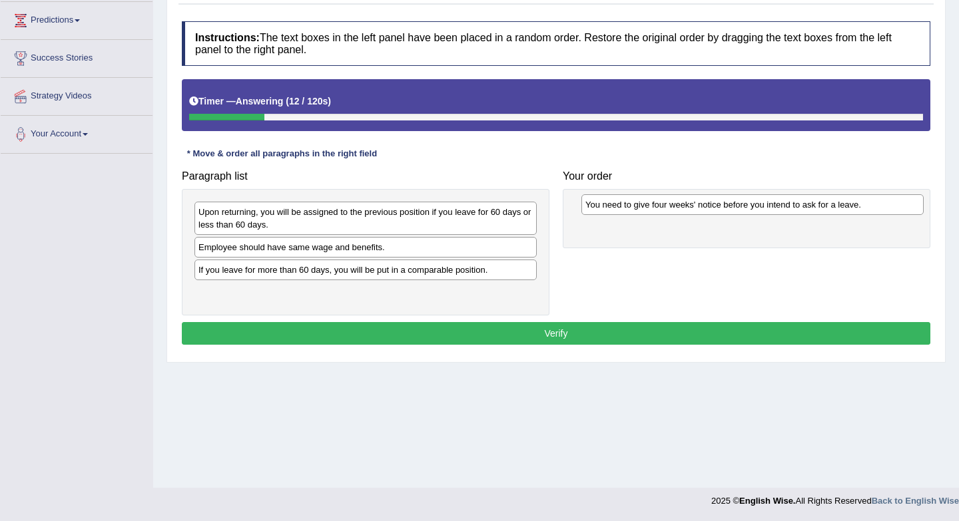
drag, startPoint x: 238, startPoint y: 252, endPoint x: 624, endPoint y: 209, distance: 389.1
click at [624, 209] on div "You need to give four weeks' notice before you intend to ask for a leave." at bounding box center [752, 204] width 342 height 21
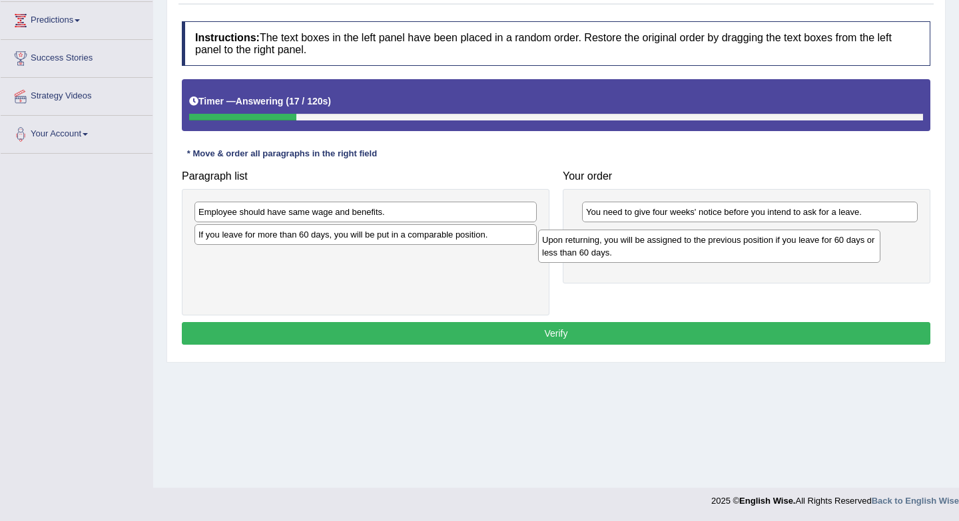
drag, startPoint x: 354, startPoint y: 230, endPoint x: 698, endPoint y: 258, distance: 345.3
click at [698, 258] on div "Upon returning, you will be assigned to the previous position if you leave for …" at bounding box center [709, 246] width 342 height 33
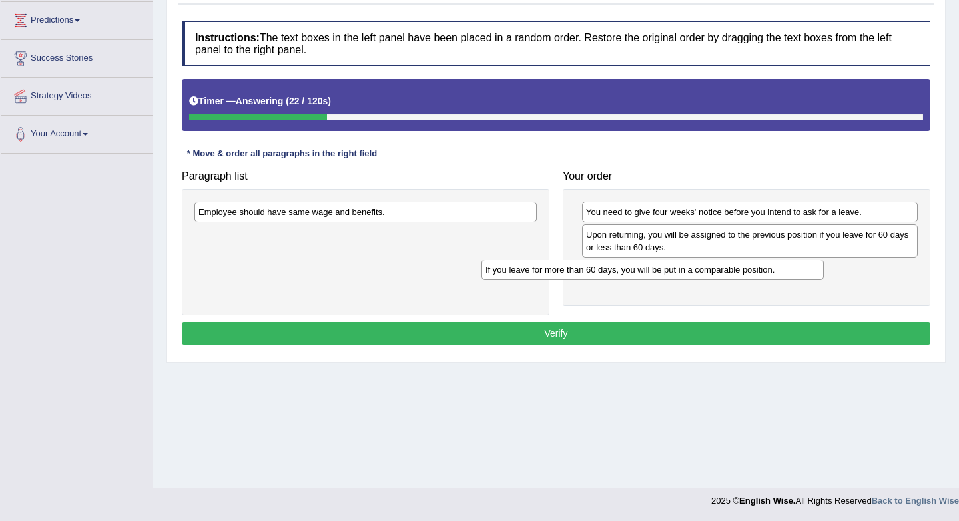
drag, startPoint x: 351, startPoint y: 242, endPoint x: 638, endPoint y: 277, distance: 289.1
click at [638, 277] on div "If you leave for more than 60 days, you will be put in a comparable position." at bounding box center [652, 270] width 342 height 21
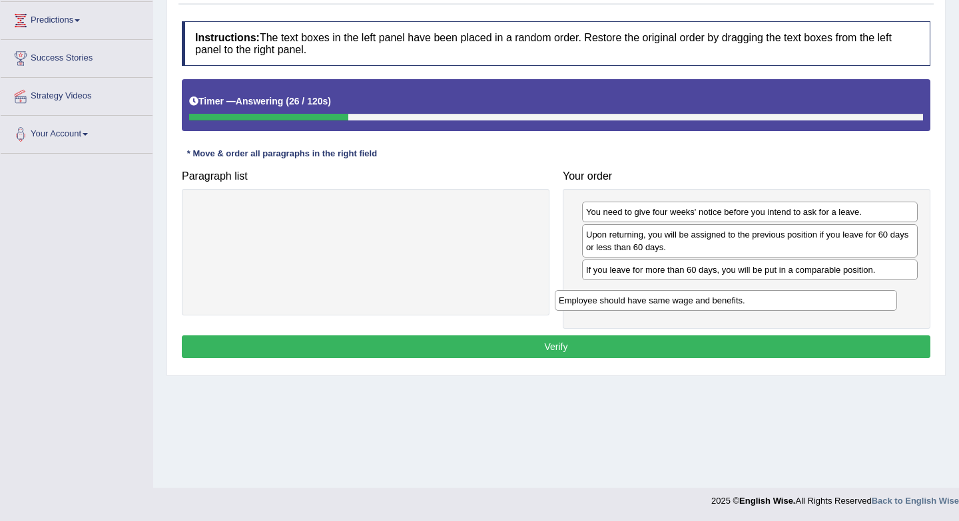
drag, startPoint x: 483, startPoint y: 220, endPoint x: 845, endPoint y: 306, distance: 373.0
click at [845, 306] on div "Employee should have same wage and benefits." at bounding box center [726, 300] width 342 height 21
click at [784, 349] on button "Verify" at bounding box center [556, 347] width 748 height 23
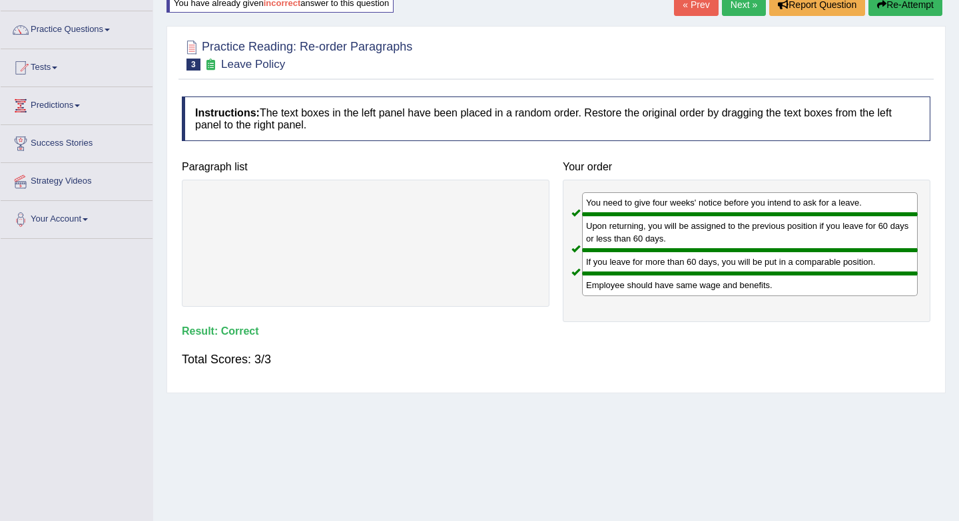
scroll to position [0, 0]
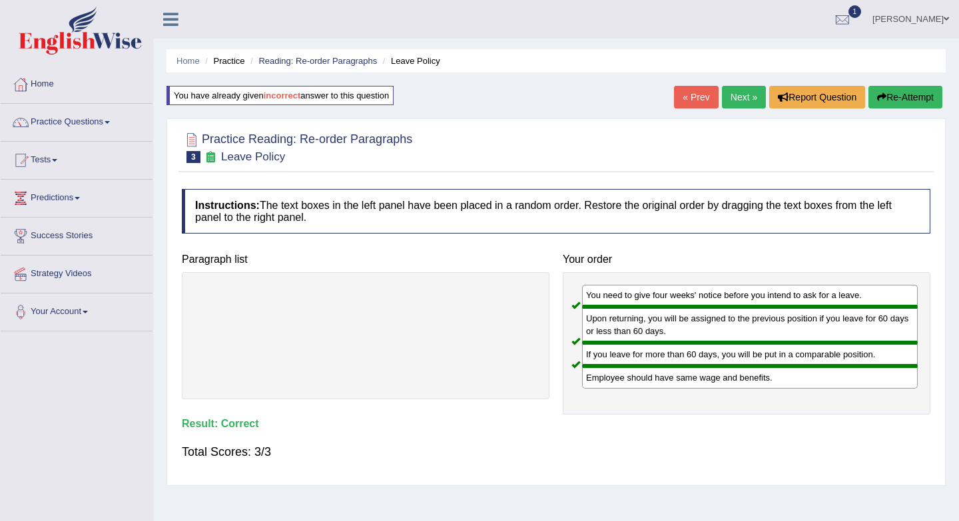
click at [728, 107] on link "Next »" at bounding box center [744, 97] width 44 height 23
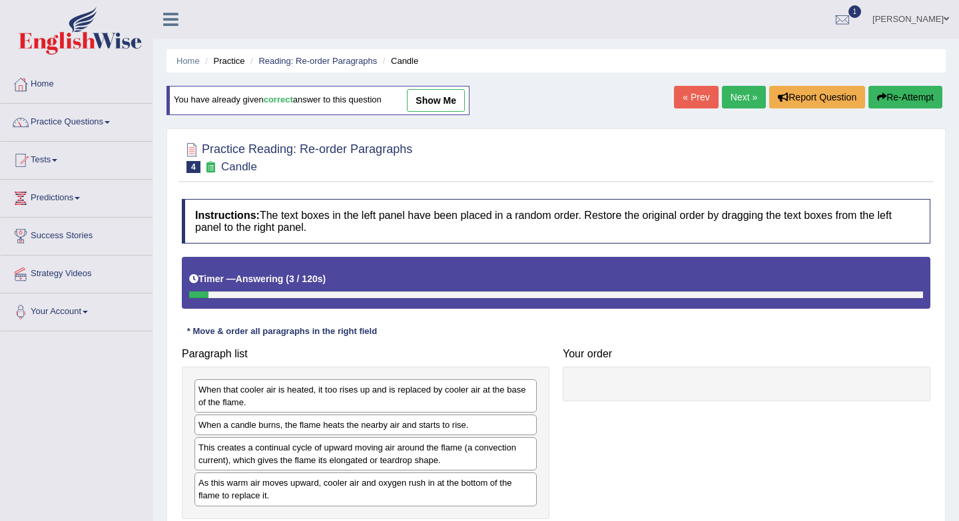
click at [735, 105] on link "Next »" at bounding box center [744, 97] width 44 height 23
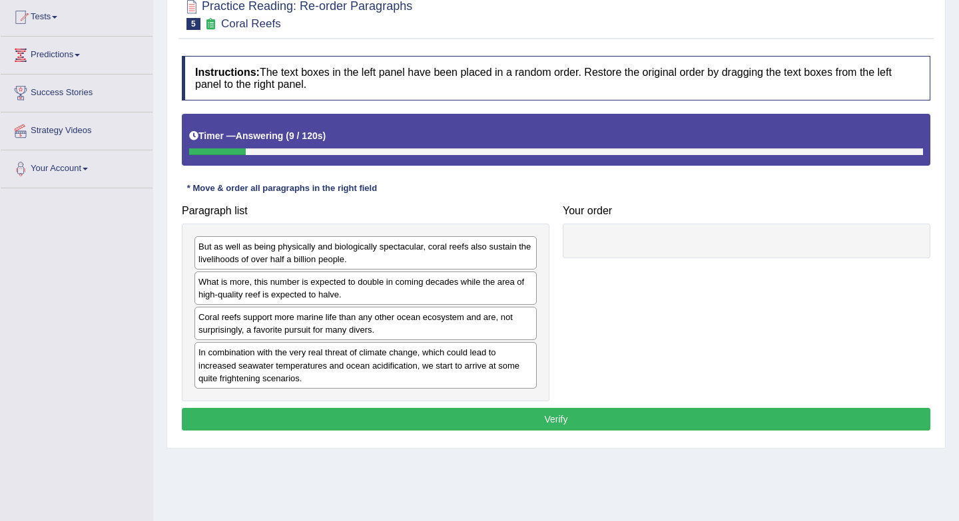
scroll to position [140, 0]
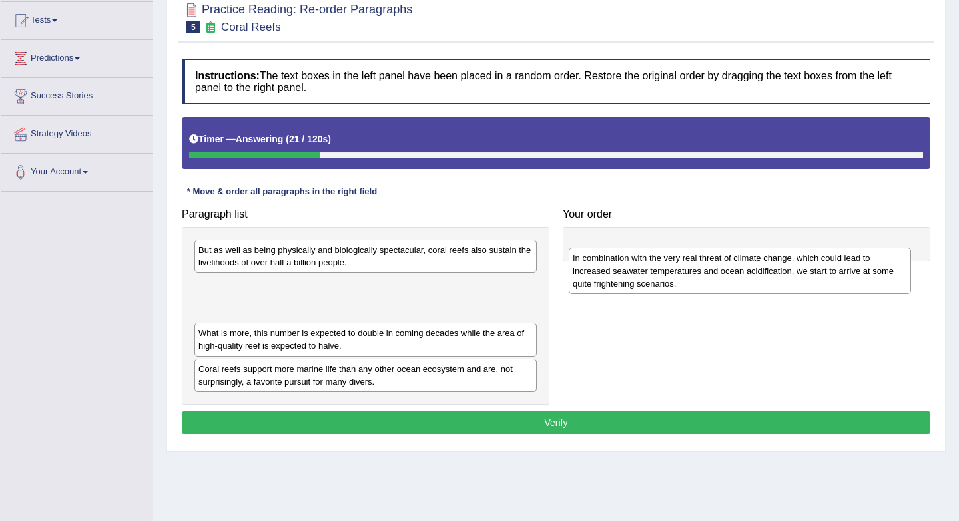
drag, startPoint x: 318, startPoint y: 374, endPoint x: 691, endPoint y: 272, distance: 387.3
click at [692, 276] on div "In combination with the very real threat of climate change, which could lead to…" at bounding box center [739, 271] width 342 height 46
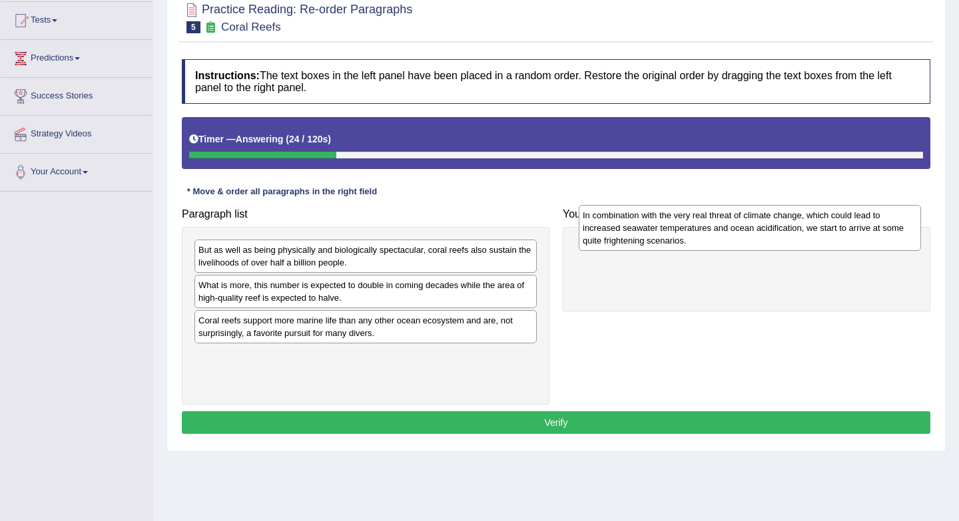
drag, startPoint x: 470, startPoint y: 288, endPoint x: 854, endPoint y: 219, distance: 390.3
click at [854, 219] on div "In combination with the very real threat of climate change, which could lead to…" at bounding box center [749, 228] width 342 height 46
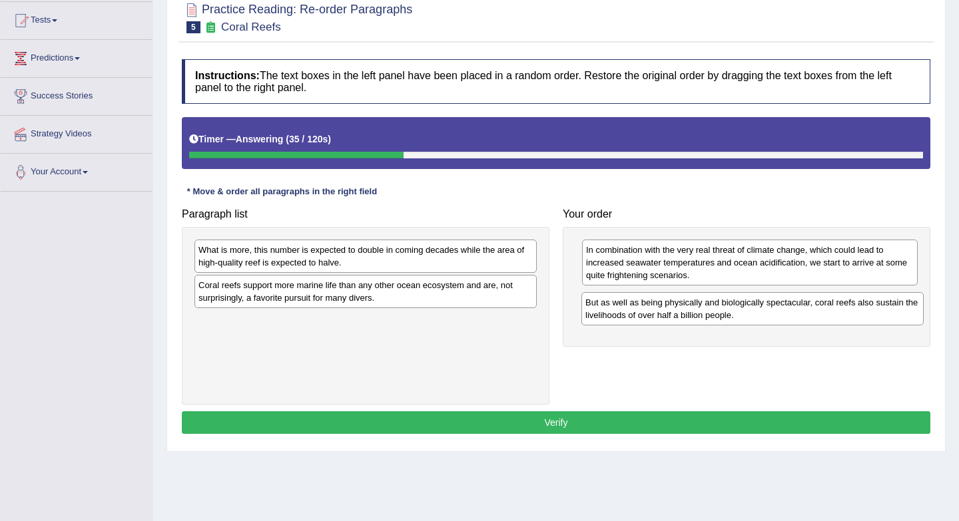
drag, startPoint x: 413, startPoint y: 266, endPoint x: 800, endPoint y: 319, distance: 390.3
click at [800, 319] on div "But as well as being physically and biologically spectacular, coral reefs also …" at bounding box center [752, 308] width 342 height 33
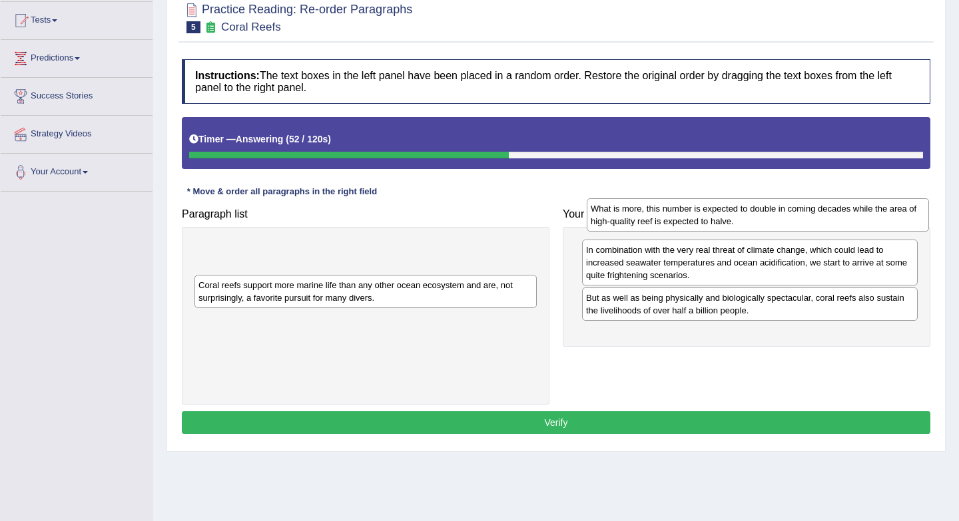
drag, startPoint x: 405, startPoint y: 252, endPoint x: 798, endPoint y: 211, distance: 394.9
click at [798, 211] on div "What is more, this number is expected to double in coming decades while the are…" at bounding box center [757, 214] width 342 height 33
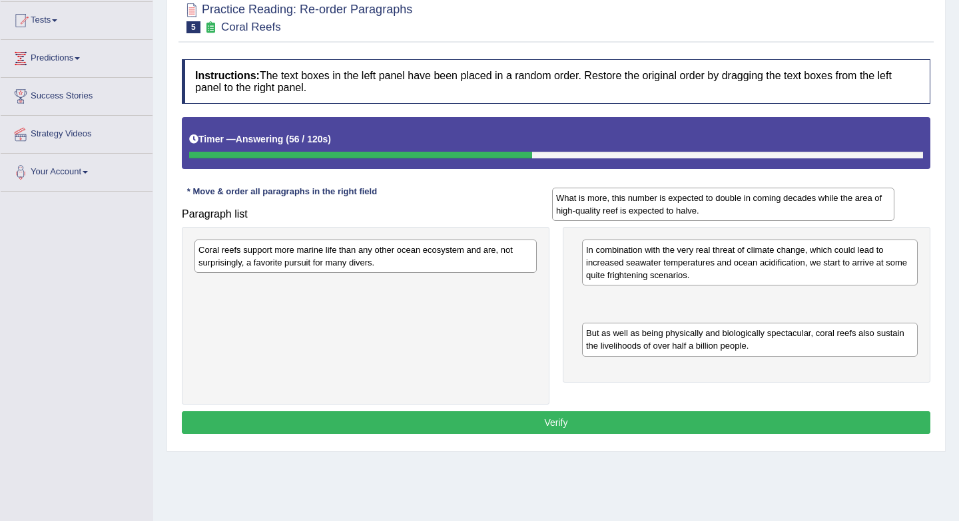
drag, startPoint x: 427, startPoint y: 257, endPoint x: 786, endPoint y: 207, distance: 362.9
click at [786, 207] on div "What is more, this number is expected to double in coming decades while the are…" at bounding box center [723, 204] width 342 height 33
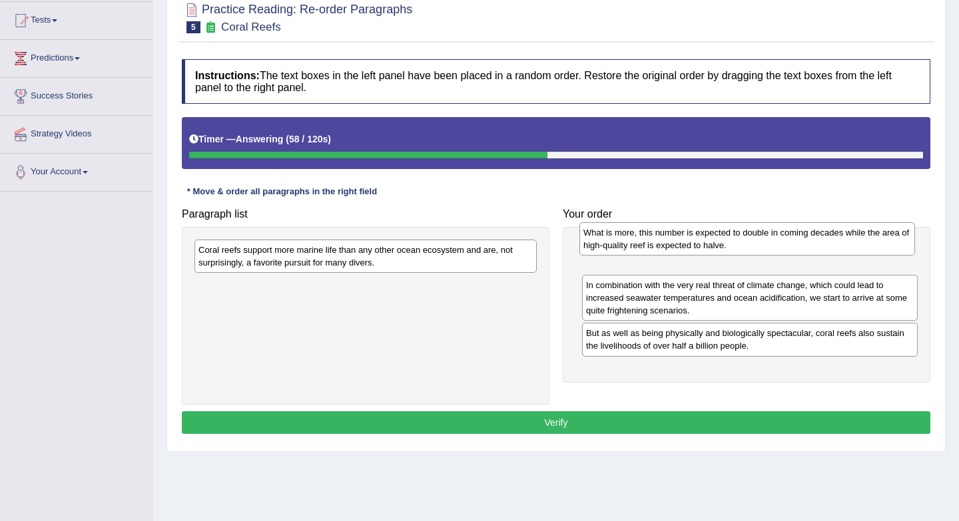
drag, startPoint x: 626, startPoint y: 313, endPoint x: 624, endPoint y: 248, distance: 65.3
click at [624, 248] on div "What is more, this number is expected to double in coming decades while the are…" at bounding box center [747, 238] width 336 height 33
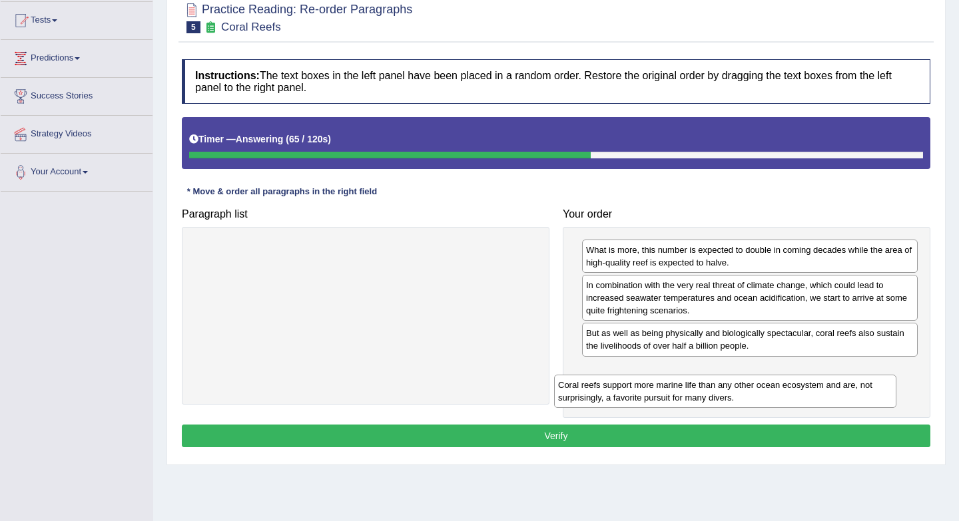
drag, startPoint x: 296, startPoint y: 269, endPoint x: 692, endPoint y: 401, distance: 417.4
click at [692, 401] on div "Coral reefs support more marine life than any other ocean ecosystem and are, no…" at bounding box center [725, 391] width 342 height 33
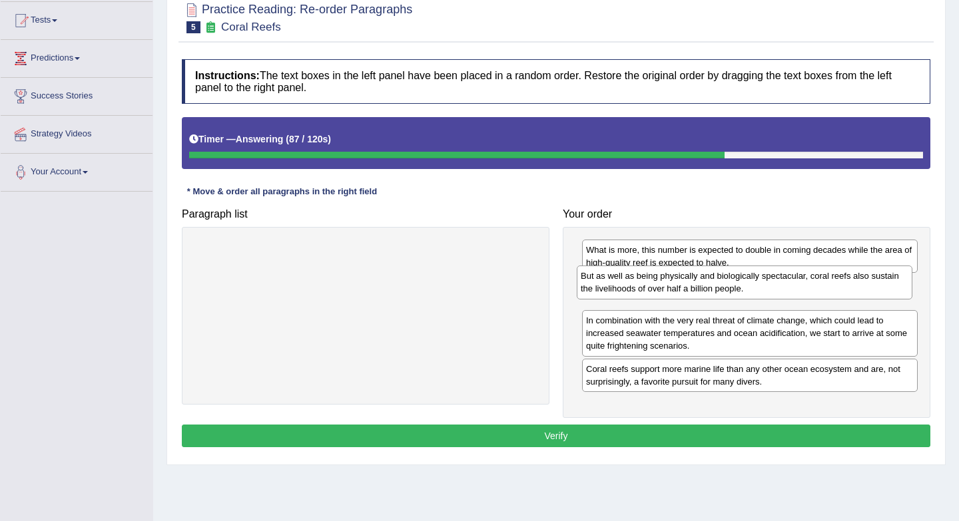
drag, startPoint x: 696, startPoint y: 354, endPoint x: 690, endPoint y: 296, distance: 58.8
click at [690, 296] on div "But as well as being physically and biologically spectacular, coral reefs also …" at bounding box center [744, 282] width 336 height 33
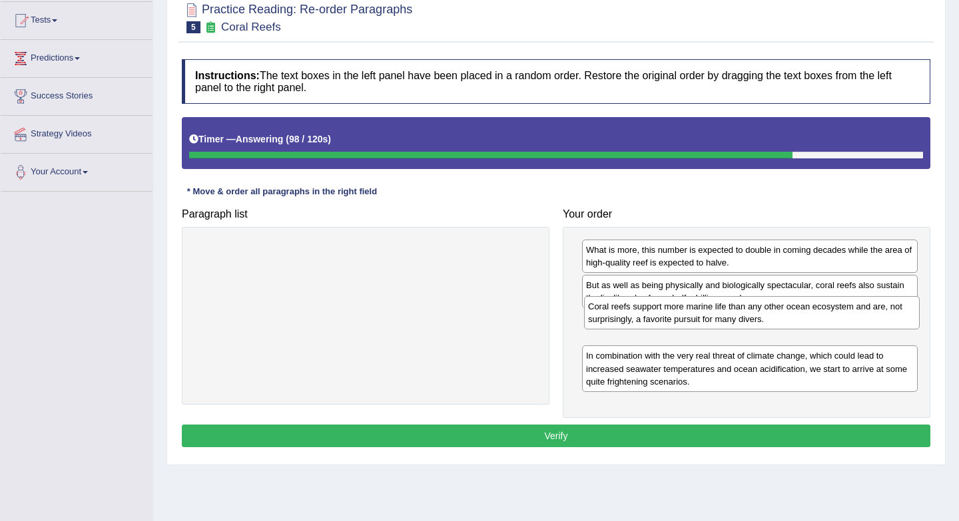
drag, startPoint x: 629, startPoint y: 392, endPoint x: 631, endPoint y: 330, distance: 62.6
click at [631, 330] on div "What is more, this number is expected to double in coming decades while the are…" at bounding box center [745, 322] width 367 height 191
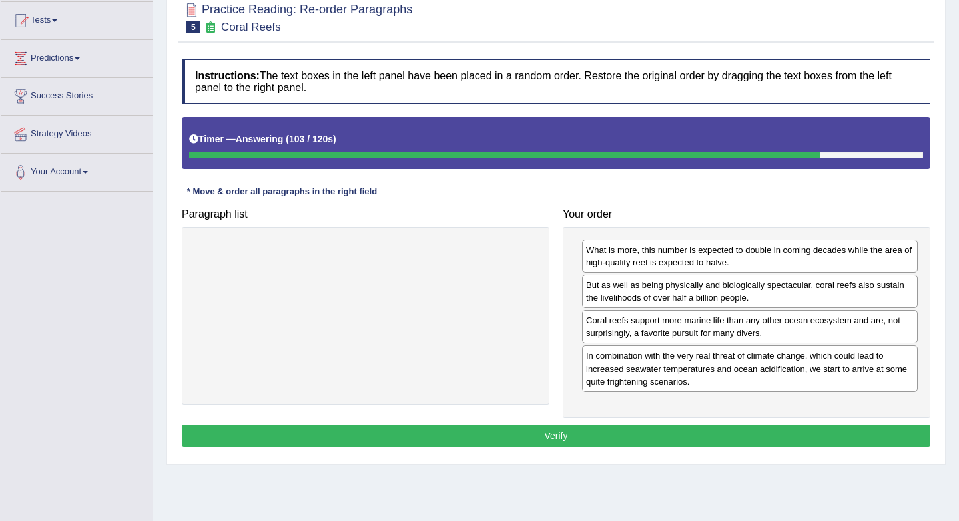
click at [776, 424] on div "Instructions: The text boxes in the left panel have been placed in a random ord…" at bounding box center [555, 255] width 755 height 405
click at [731, 438] on button "Verify" at bounding box center [556, 436] width 748 height 23
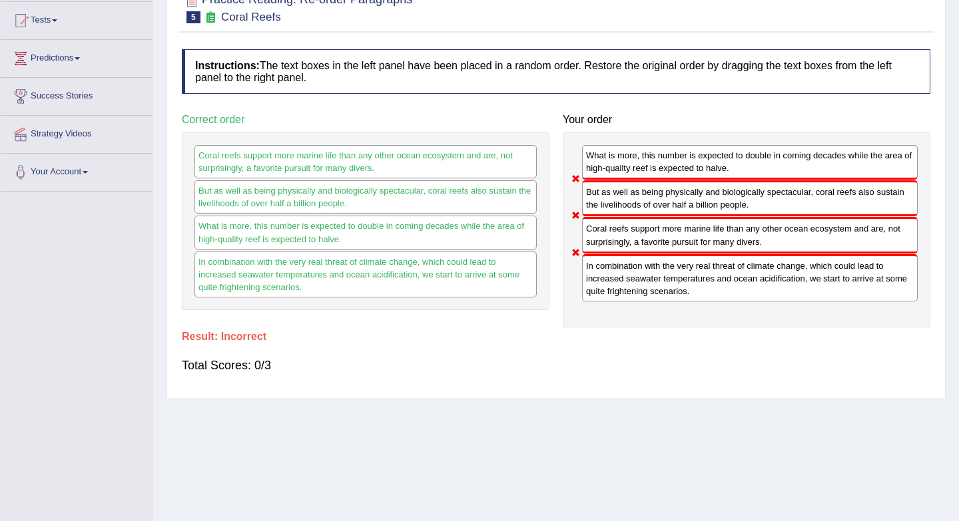
scroll to position [0, 0]
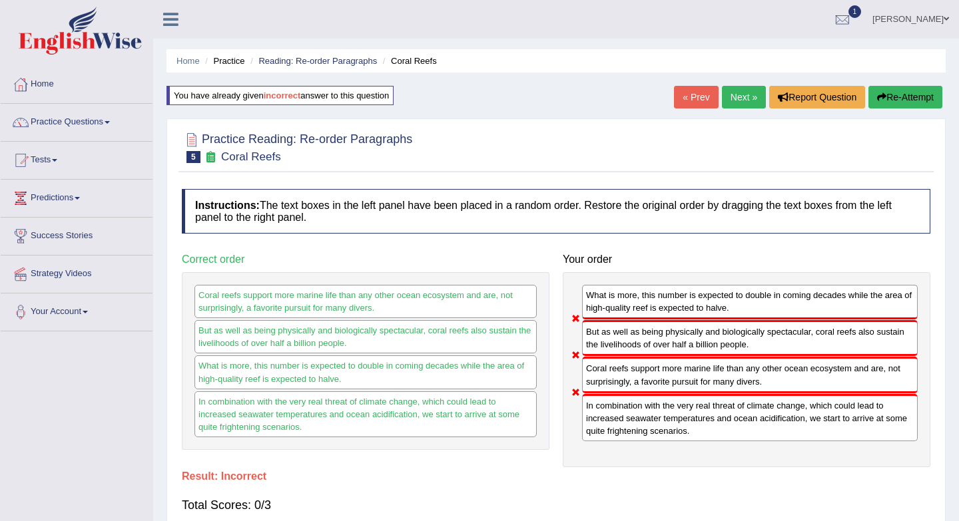
click at [736, 97] on link "Next »" at bounding box center [744, 97] width 44 height 23
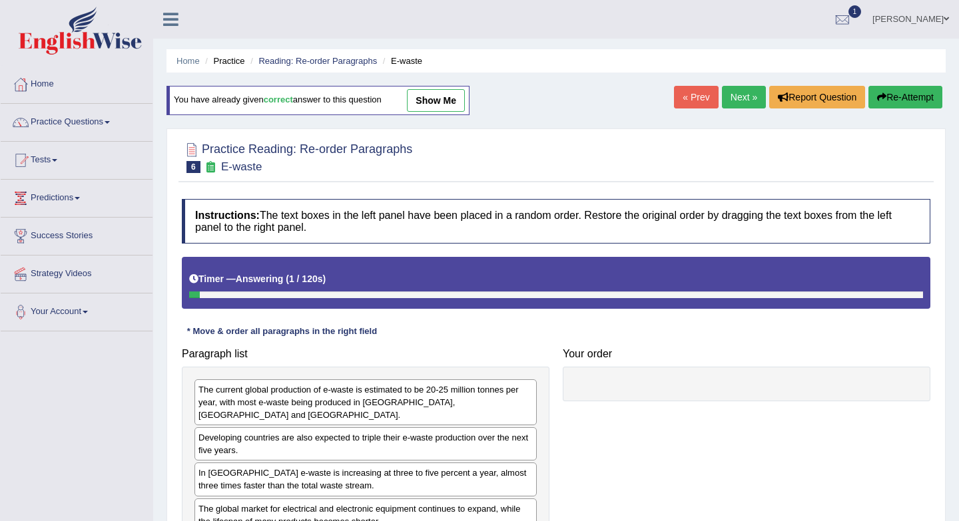
click at [450, 105] on link "show me" at bounding box center [436, 100] width 58 height 23
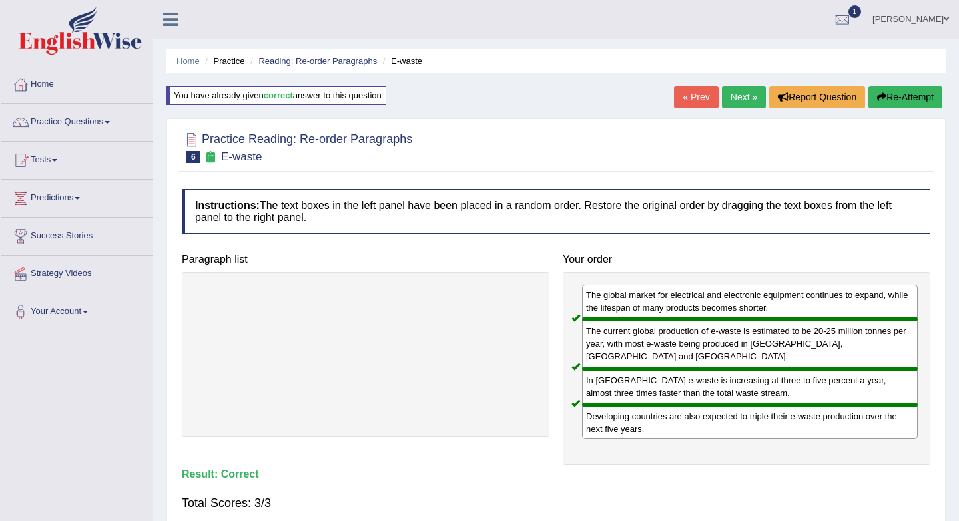
click at [748, 99] on link "Next »" at bounding box center [744, 97] width 44 height 23
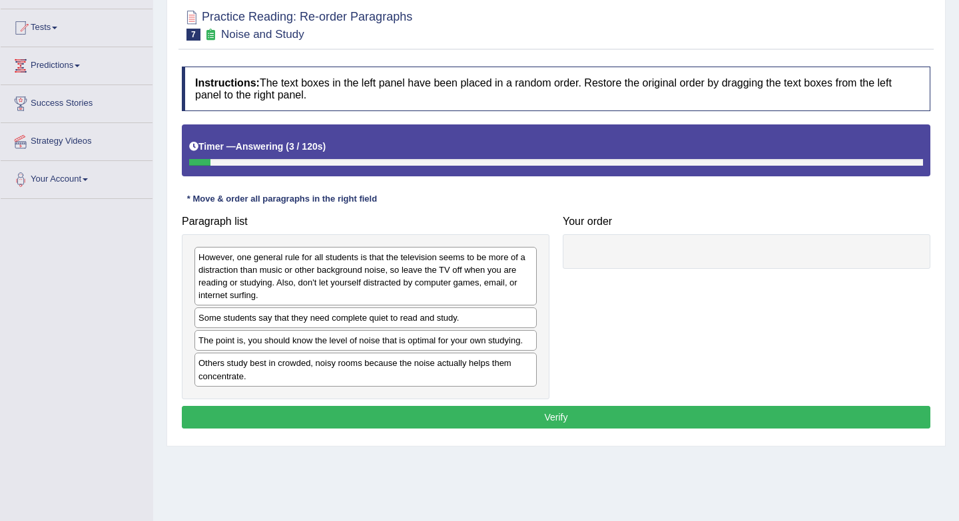
scroll to position [178, 0]
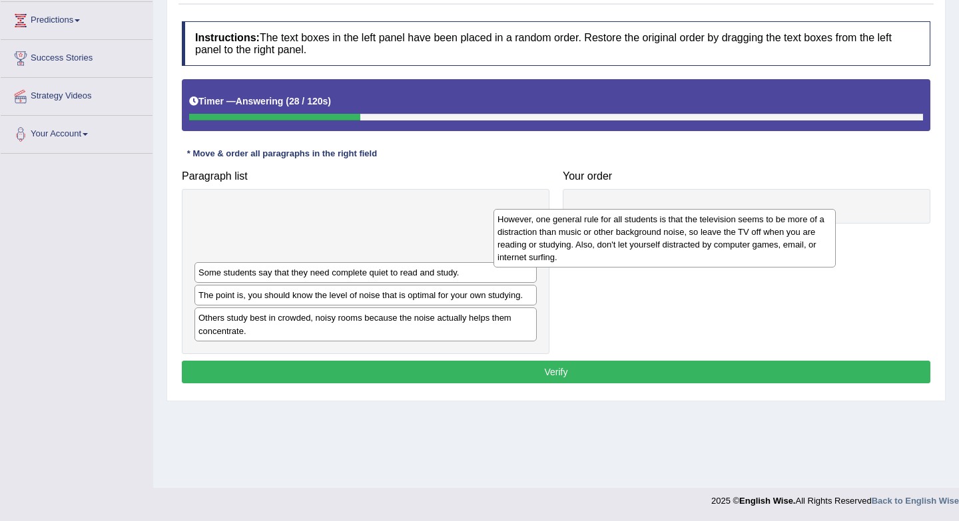
drag, startPoint x: 261, startPoint y: 243, endPoint x: 639, endPoint y: 220, distance: 378.8
click at [636, 221] on div "However, one general rule for all students is that the television seems to be m…" at bounding box center [664, 238] width 342 height 59
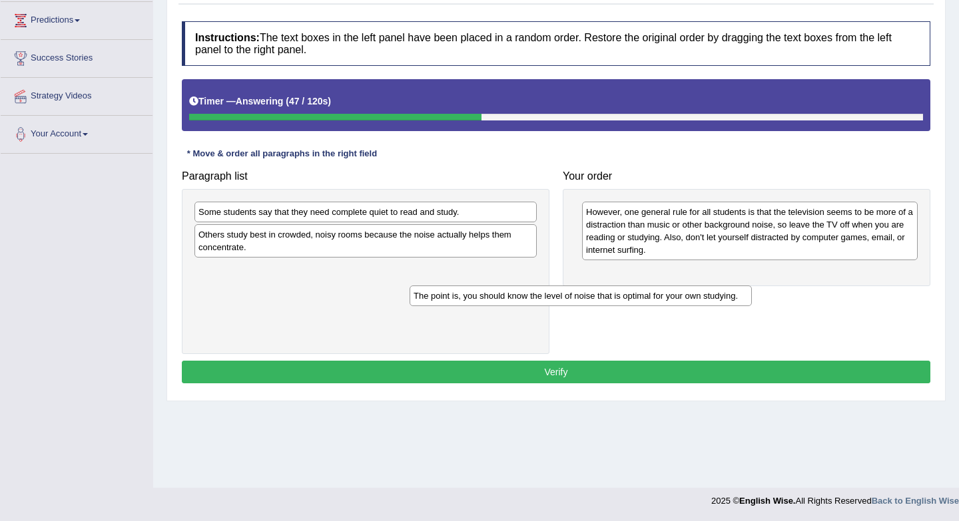
drag, startPoint x: 413, startPoint y: 237, endPoint x: 698, endPoint y: 296, distance: 290.9
click at [698, 296] on div "The point is, you should know the level of noise that is optimal for your own s…" at bounding box center [580, 296] width 342 height 21
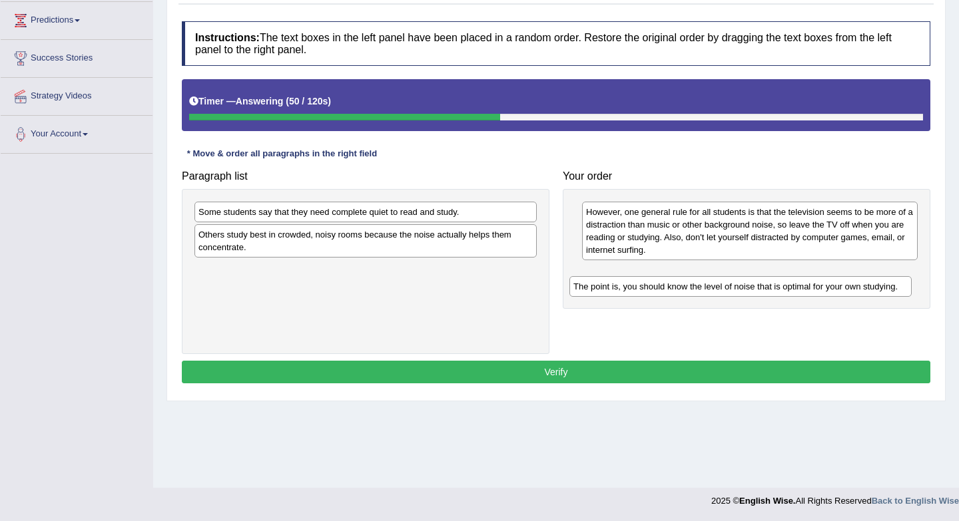
drag, startPoint x: 449, startPoint y: 274, endPoint x: 823, endPoint y: 290, distance: 375.1
click at [823, 290] on div "The point is, you should know the level of noise that is optimal for your own s…" at bounding box center [740, 286] width 342 height 21
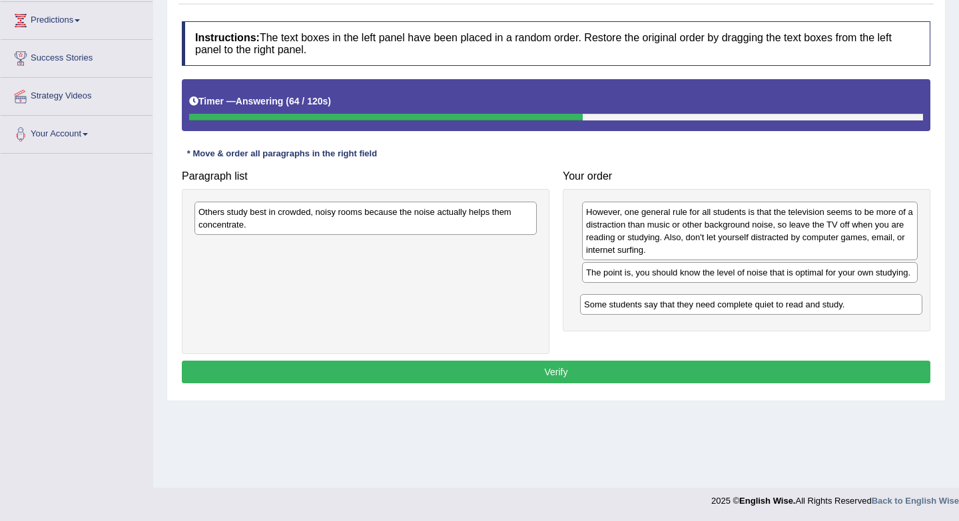
drag, startPoint x: 320, startPoint y: 220, endPoint x: 709, endPoint y: 313, distance: 399.6
click at [709, 313] on div "Some students say that they need complete quiet to read and study." at bounding box center [751, 304] width 342 height 21
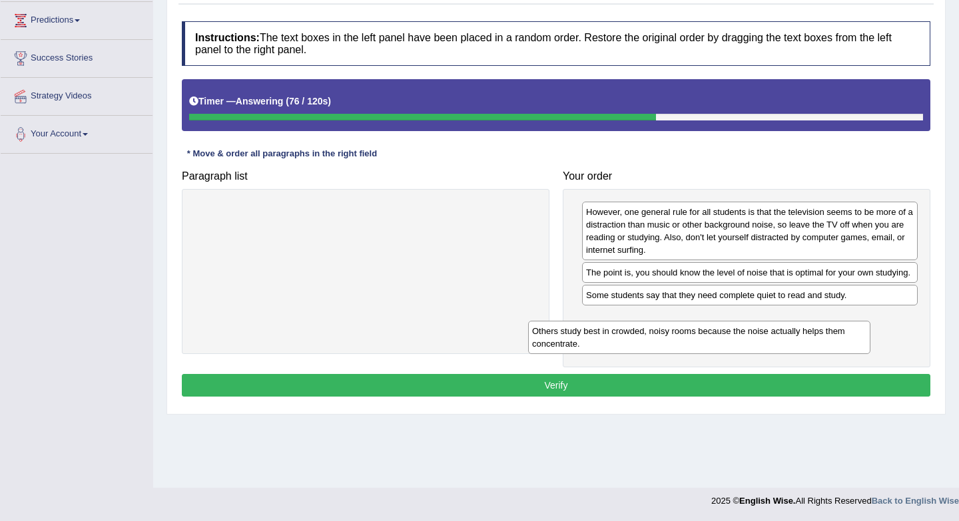
drag, startPoint x: 500, startPoint y: 229, endPoint x: 855, endPoint y: 349, distance: 374.5
click at [843, 349] on div "Others study best in crowded, noisy rooms because the noise actually helps them…" at bounding box center [699, 337] width 342 height 33
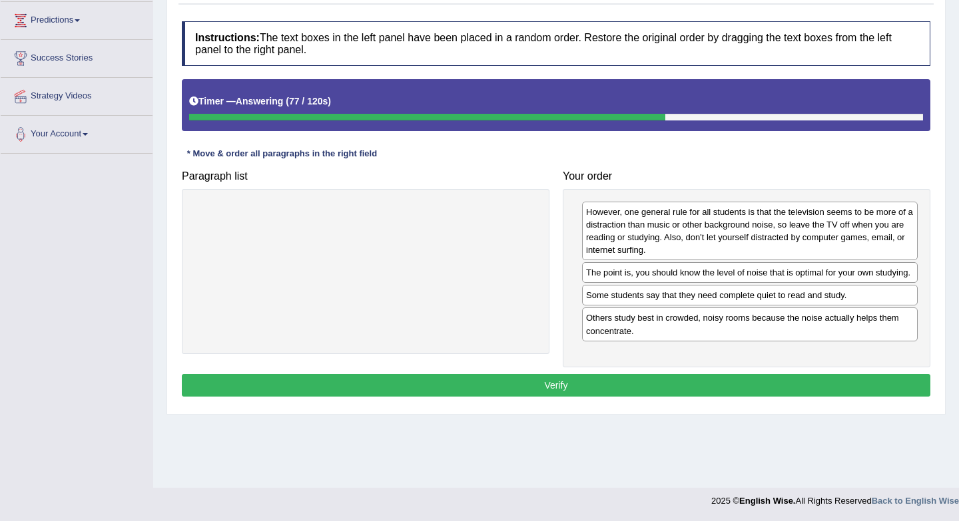
click at [616, 397] on button "Verify" at bounding box center [556, 385] width 748 height 23
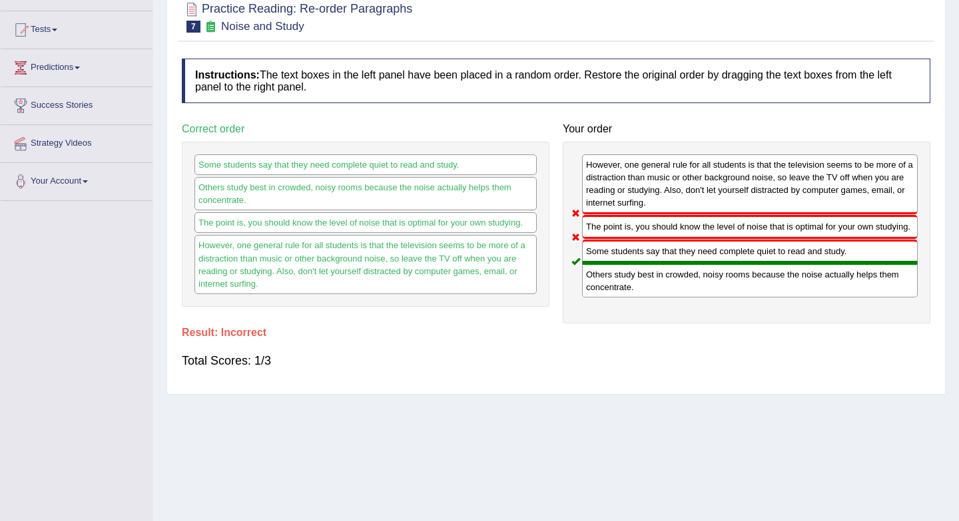
scroll to position [0, 0]
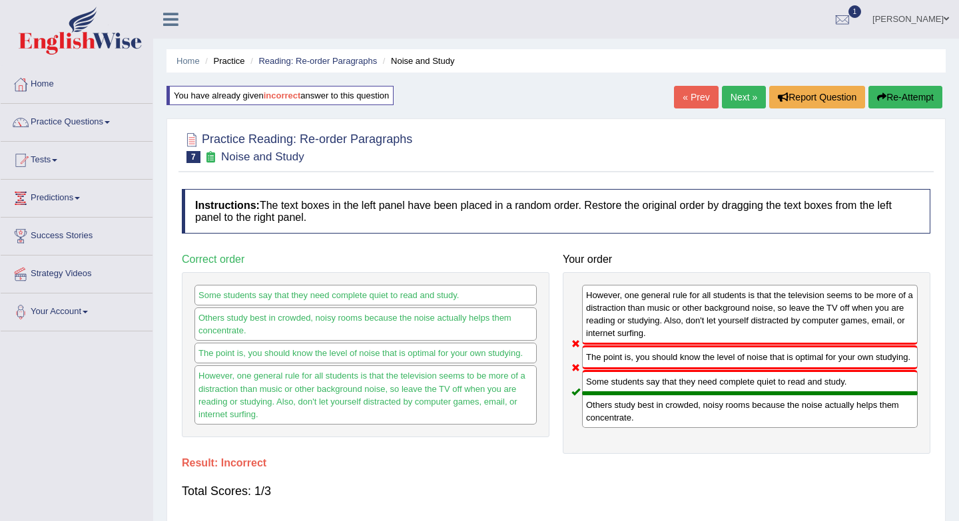
click at [727, 95] on link "Next »" at bounding box center [744, 97] width 44 height 23
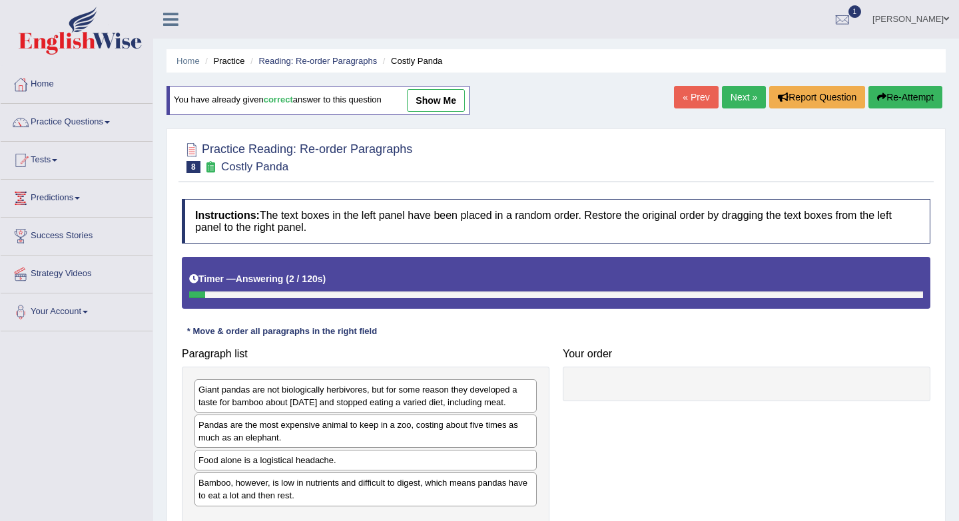
click at [742, 103] on link "Next »" at bounding box center [744, 97] width 44 height 23
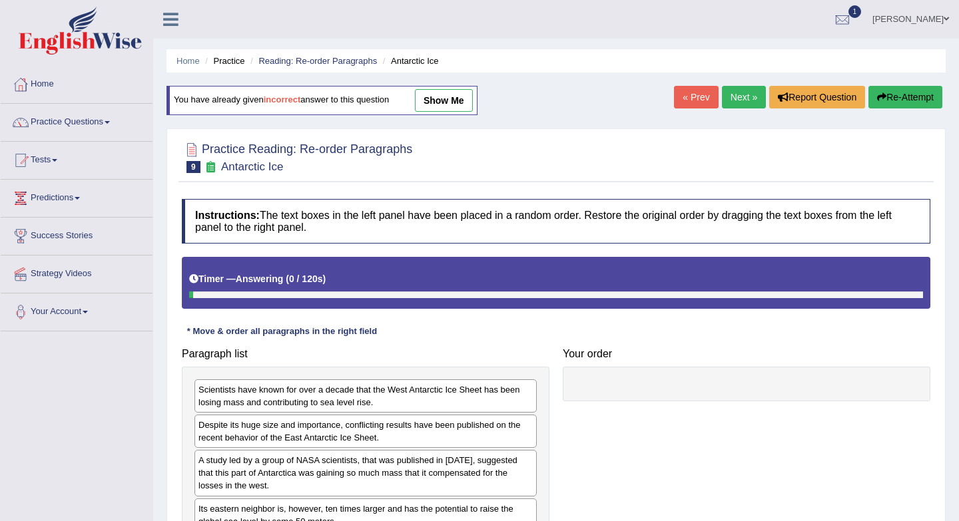
scroll to position [178, 0]
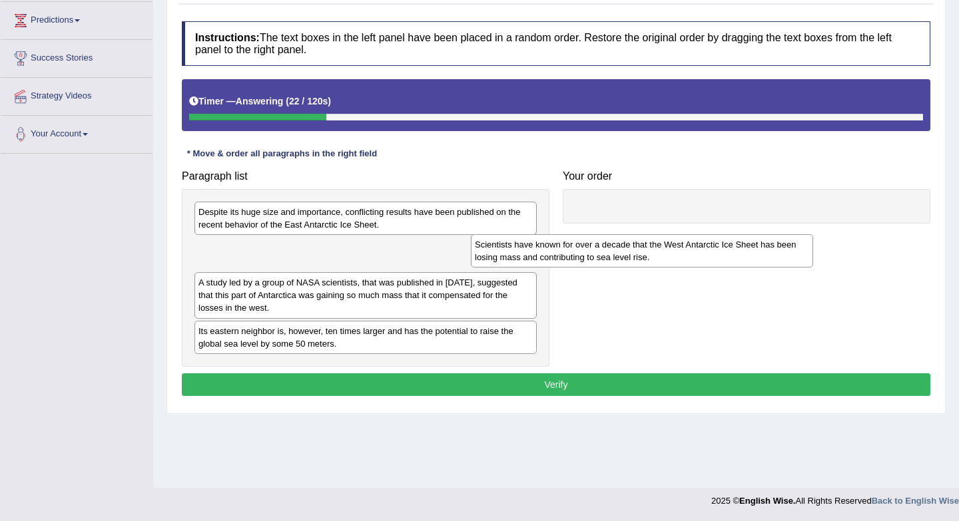
drag, startPoint x: 325, startPoint y: 233, endPoint x: 660, endPoint y: 244, distance: 335.0
click at [660, 244] on div "Scientists have known for over a decade that the West Antarctic Ice Sheet has b…" at bounding box center [642, 250] width 342 height 33
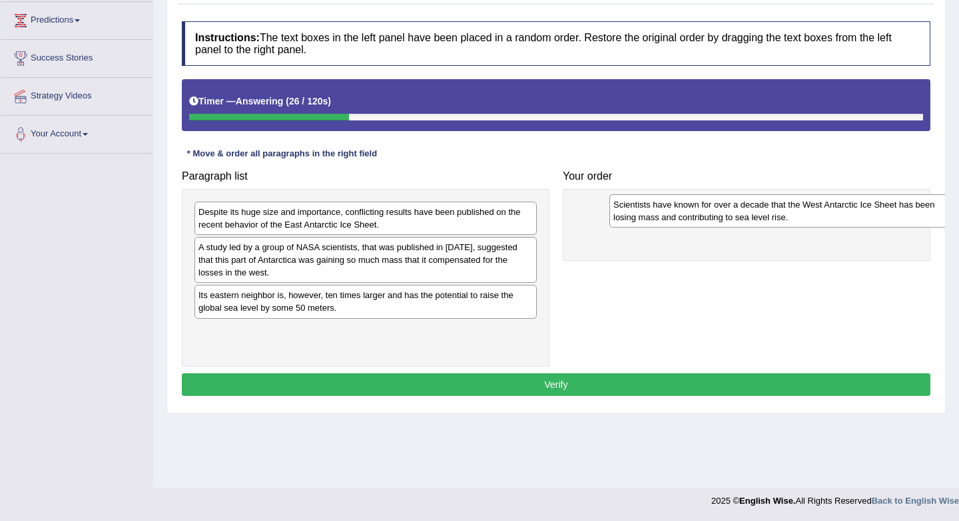
drag, startPoint x: 277, startPoint y: 264, endPoint x: 681, endPoint y: 222, distance: 406.3
click at [681, 222] on div "Scientists have known for over a decade that the West Antarctic Ice Sheet has b…" at bounding box center [780, 210] width 342 height 33
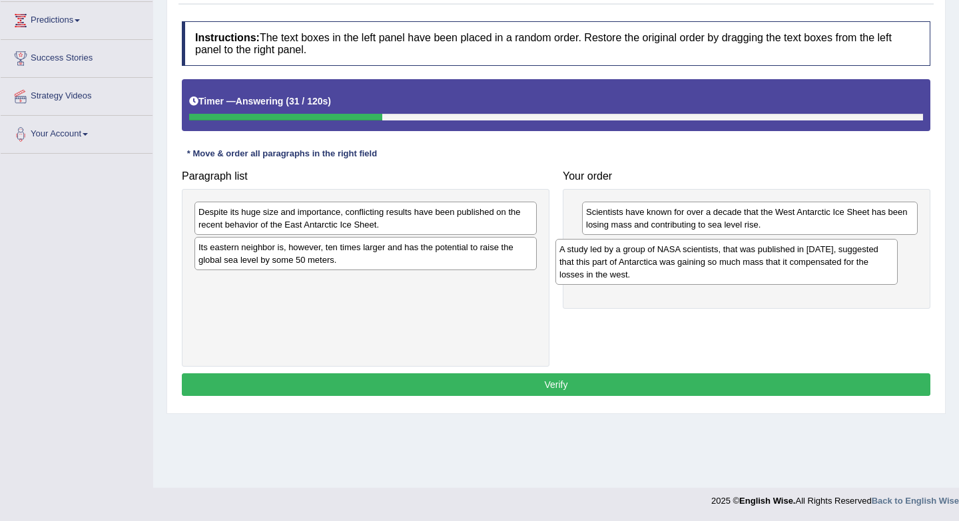
drag, startPoint x: 243, startPoint y: 268, endPoint x: 604, endPoint y: 270, distance: 360.8
click at [604, 270] on div "A study led by a group of NASA scientists, that was published in 2015, suggeste…" at bounding box center [726, 262] width 342 height 46
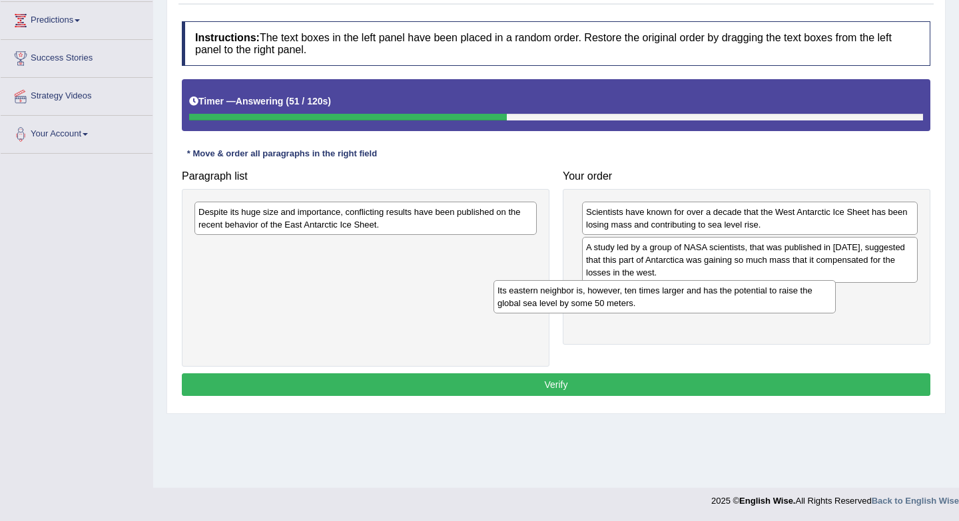
drag, startPoint x: 321, startPoint y: 253, endPoint x: 651, endPoint y: 314, distance: 335.7
click at [651, 314] on div "Its eastern neighbor is, however, ten times larger and has the potential to rai…" at bounding box center [664, 296] width 342 height 33
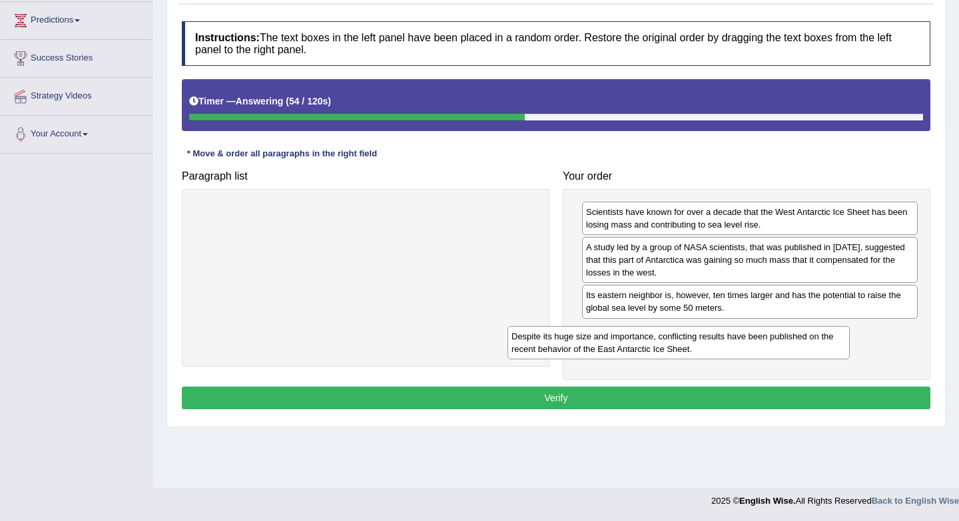
drag, startPoint x: 489, startPoint y: 218, endPoint x: 872, endPoint y: 352, distance: 406.1
click at [849, 352] on div "Despite its huge size and importance, conflicting results have been published o…" at bounding box center [678, 342] width 342 height 33
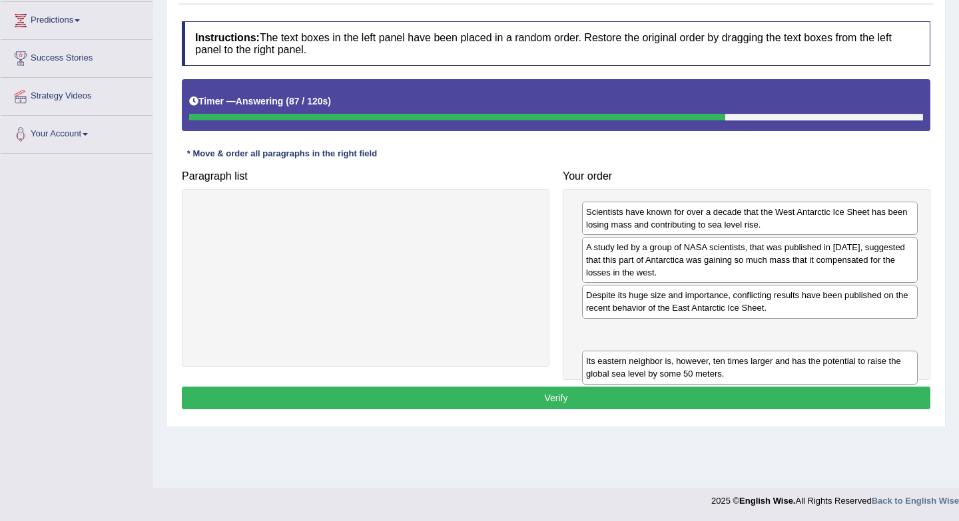
drag, startPoint x: 677, startPoint y: 308, endPoint x: 677, endPoint y: 373, distance: 65.9
click at [677, 373] on div "Its eastern neighbor is, however, ten times larger and has the potential to rai…" at bounding box center [750, 367] width 336 height 33
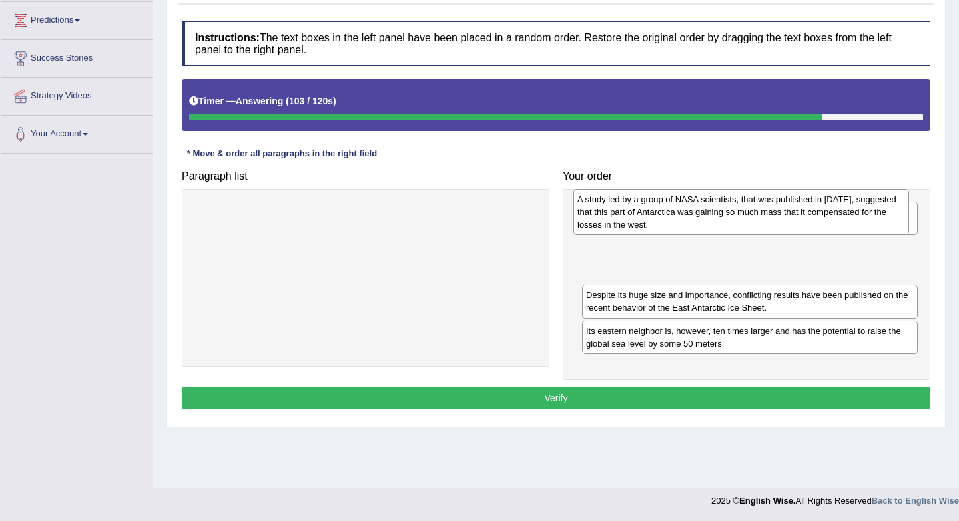
drag, startPoint x: 670, startPoint y: 267, endPoint x: 659, endPoint y: 208, distance: 60.3
click at [659, 208] on div "A study led by a group of NASA scientists, that was published in 2015, suggeste…" at bounding box center [741, 212] width 336 height 46
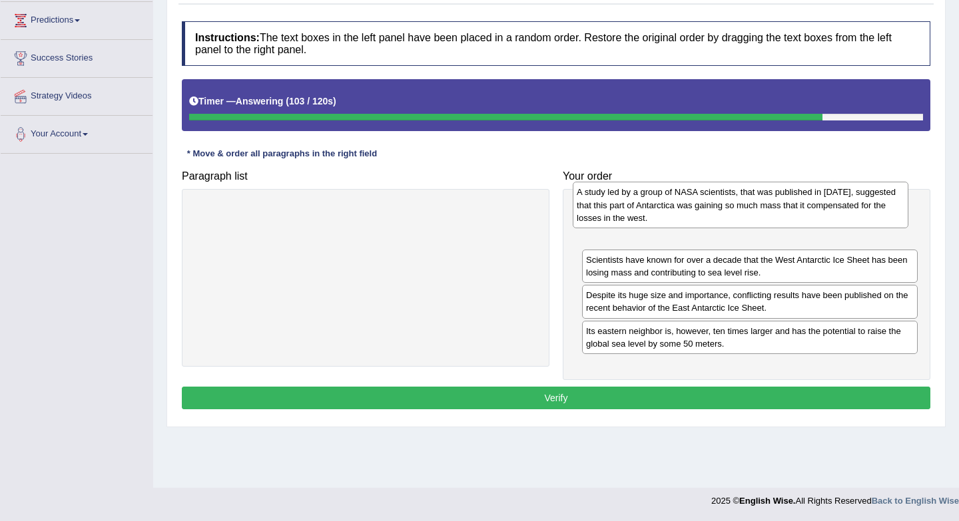
click at [659, 208] on div "A study led by a group of NASA scientists, that was published in 2015, suggeste…" at bounding box center [740, 205] width 336 height 46
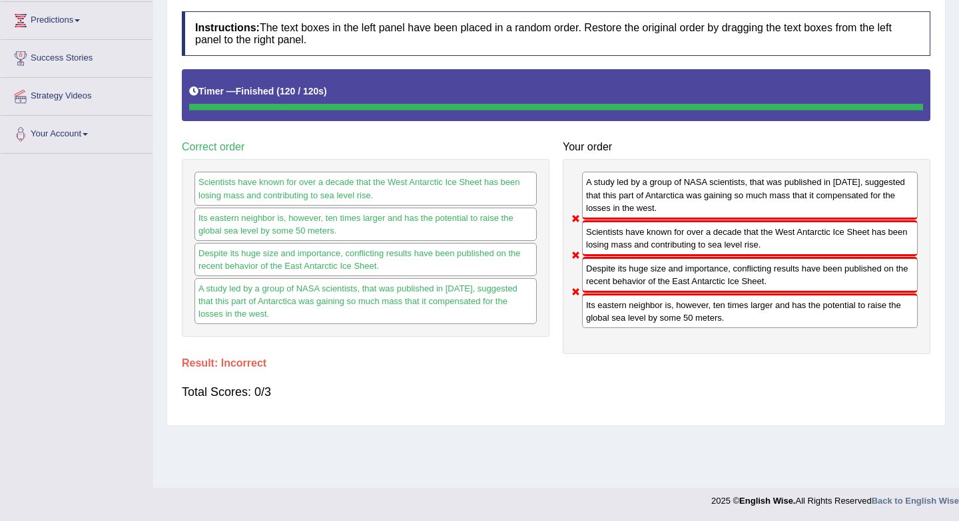
scroll to position [0, 0]
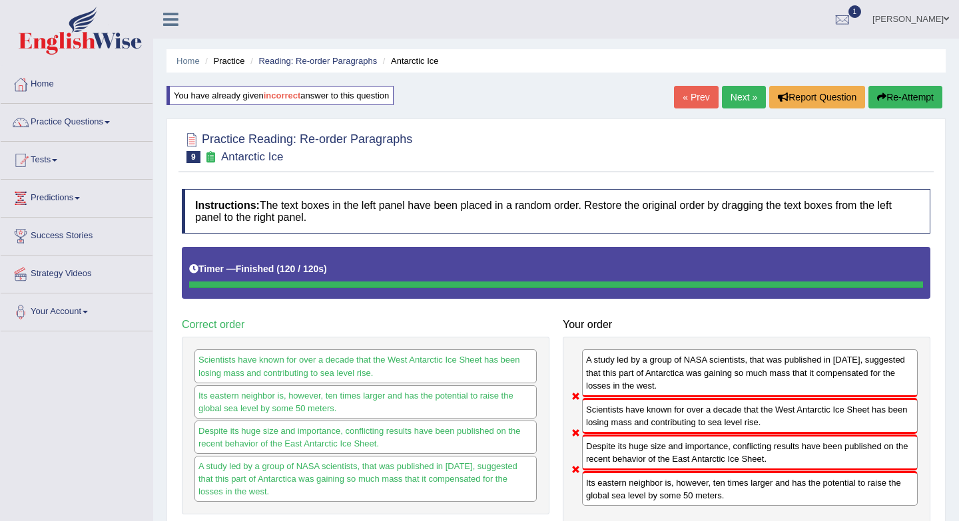
click at [733, 103] on link "Next »" at bounding box center [744, 97] width 44 height 23
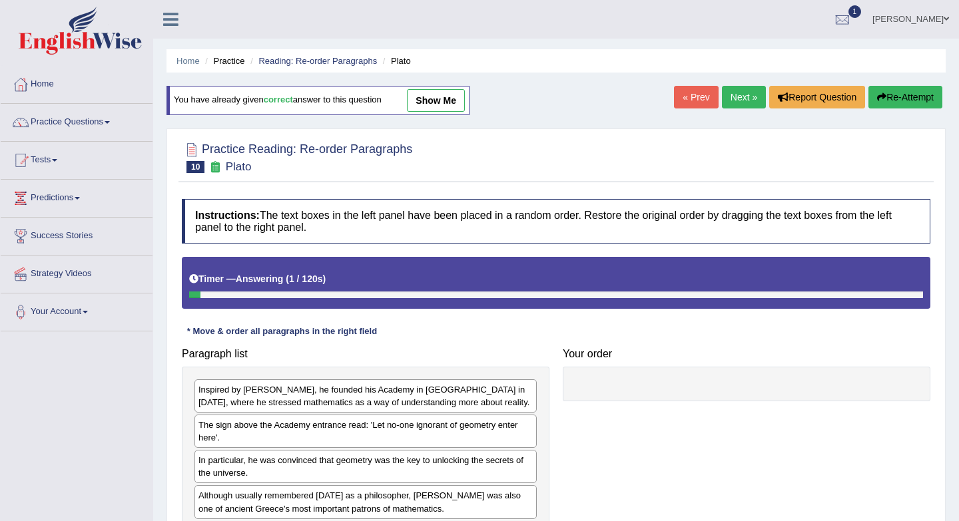
click at [726, 97] on link "Next »" at bounding box center [744, 97] width 44 height 23
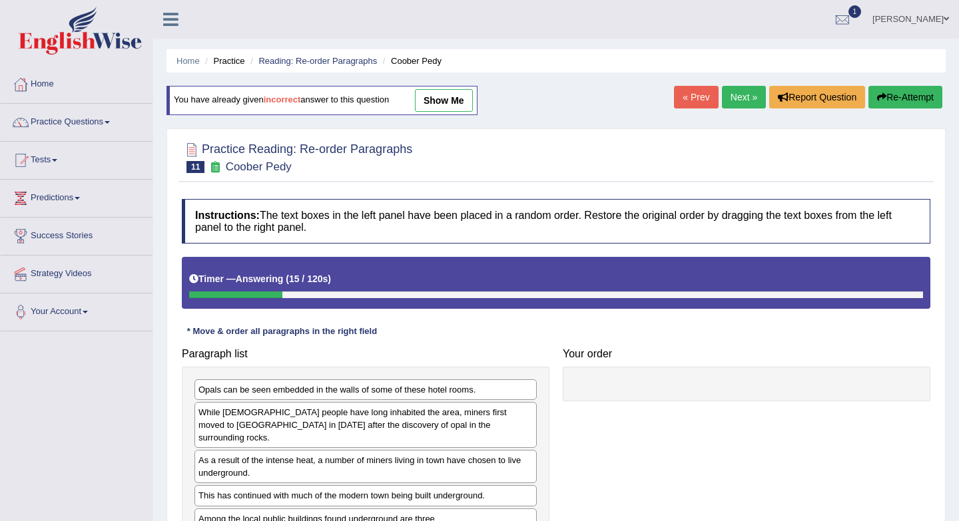
click at [439, 94] on link "show me" at bounding box center [444, 100] width 58 height 23
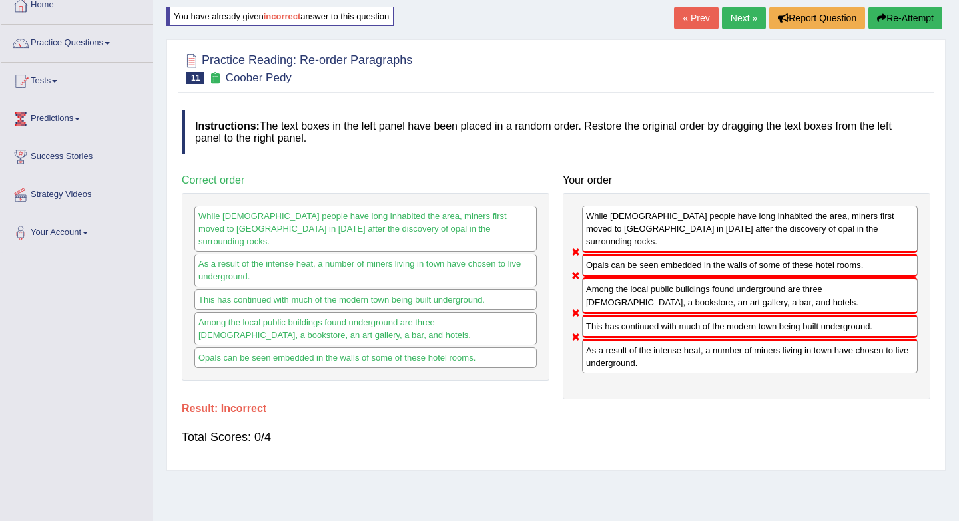
scroll to position [81, 0]
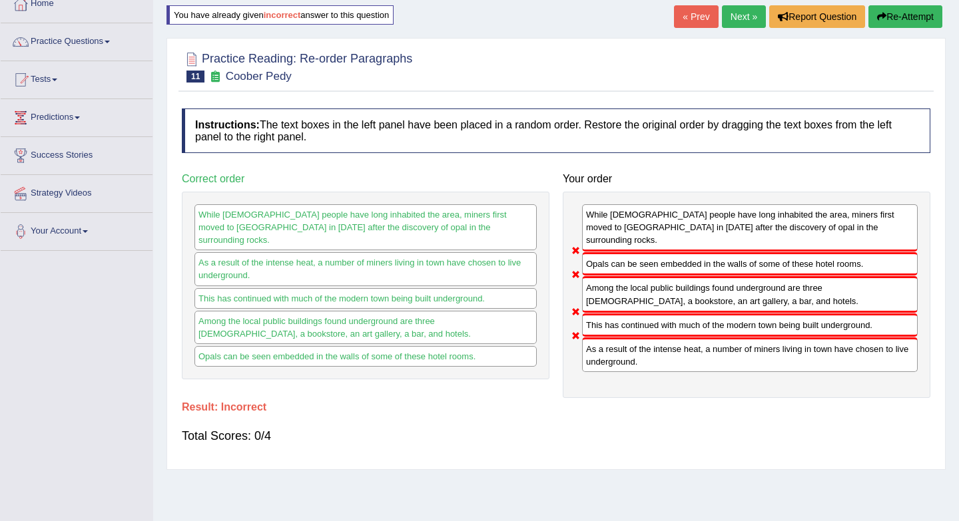
click at [736, 22] on link "Next »" at bounding box center [744, 16] width 44 height 23
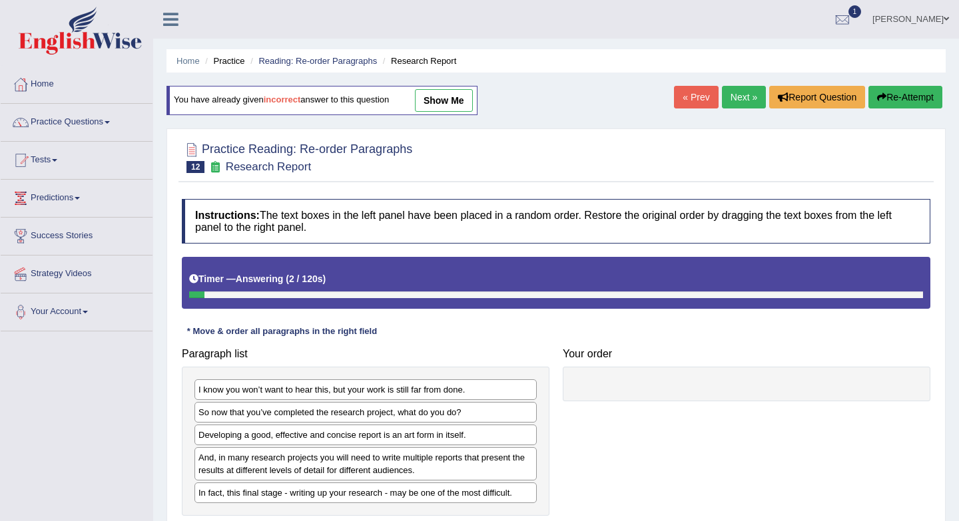
click at [438, 102] on link "show me" at bounding box center [444, 100] width 58 height 23
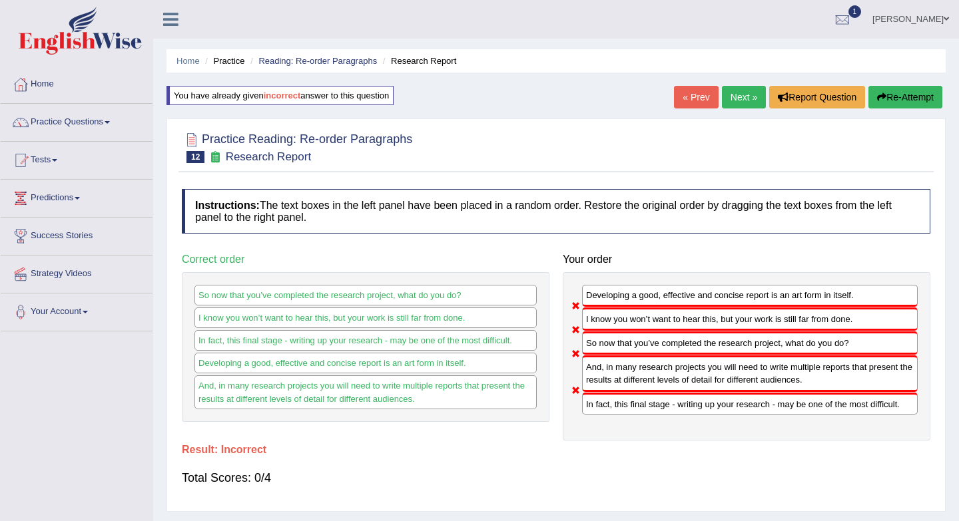
click at [733, 90] on link "Next »" at bounding box center [744, 97] width 44 height 23
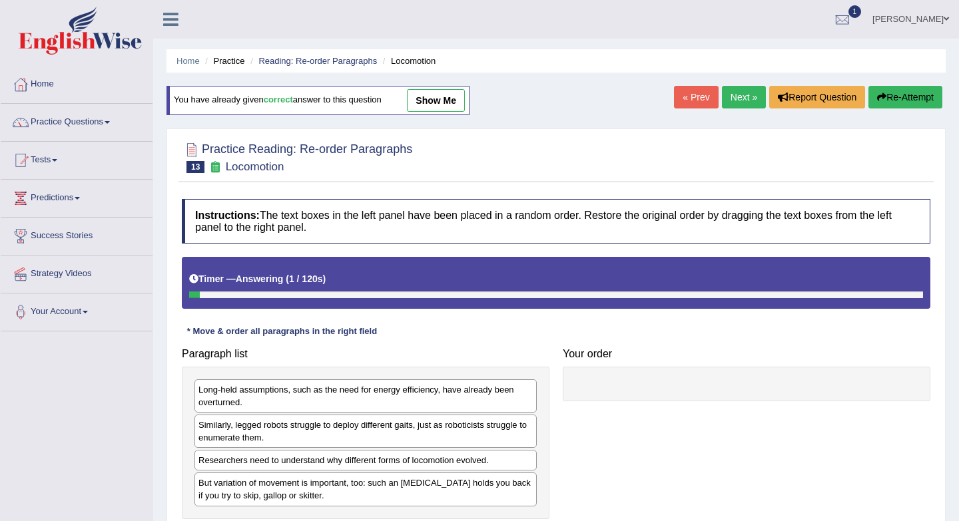
click at [725, 102] on link "Next »" at bounding box center [744, 97] width 44 height 23
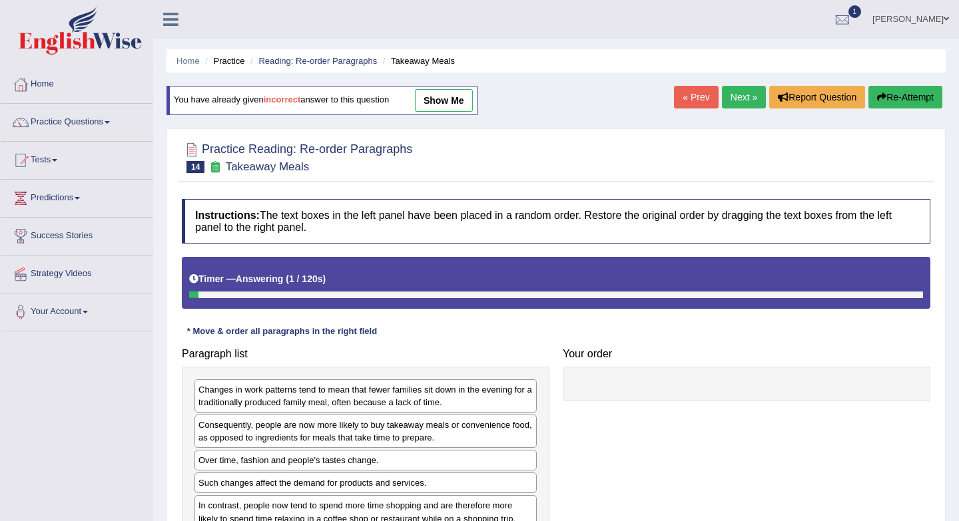
scroll to position [178, 0]
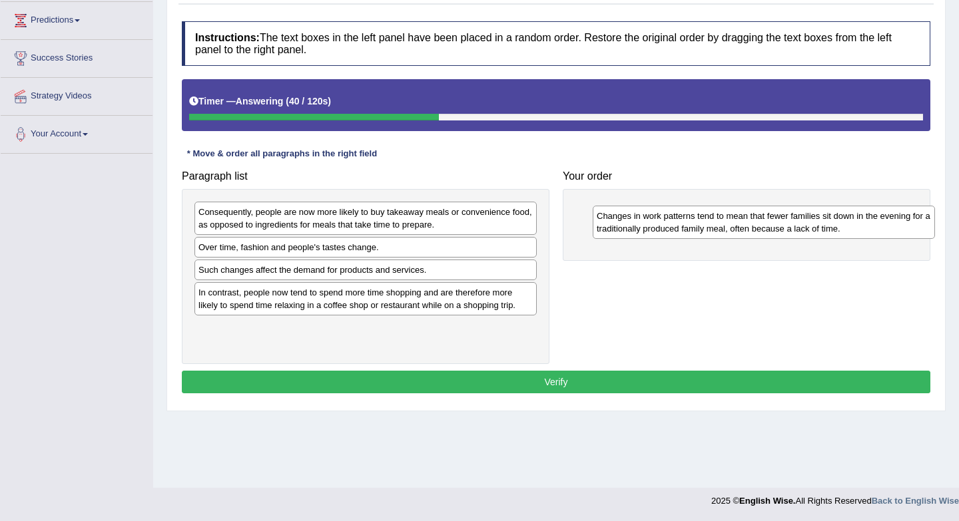
drag, startPoint x: 343, startPoint y: 220, endPoint x: 738, endPoint y: 222, distance: 394.1
click at [738, 222] on div "Changes in work patterns tend to mean that fewer families sit down in the eveni…" at bounding box center [763, 222] width 342 height 33
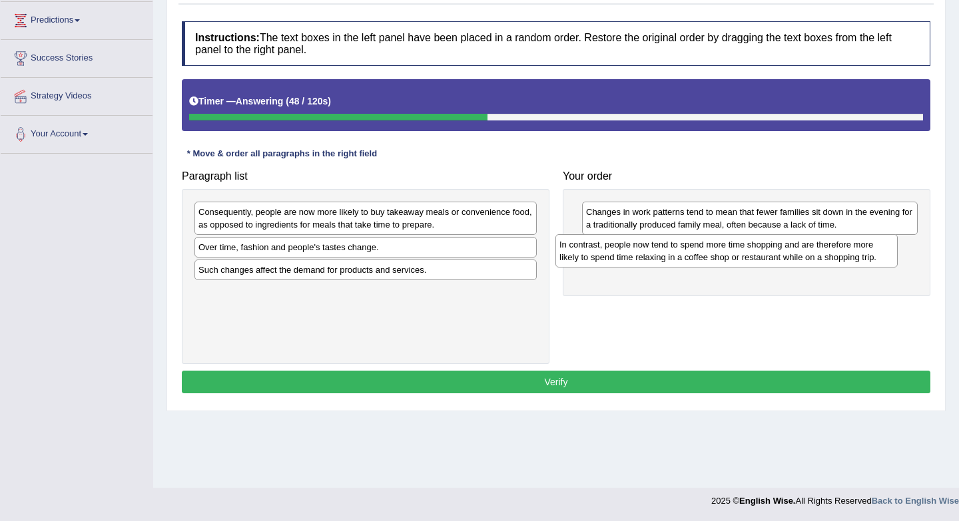
drag, startPoint x: 427, startPoint y: 309, endPoint x: 787, endPoint y: 261, distance: 364.0
click at [787, 261] on div "In contrast, people now tend to spend more time shopping and are therefore more…" at bounding box center [726, 250] width 342 height 33
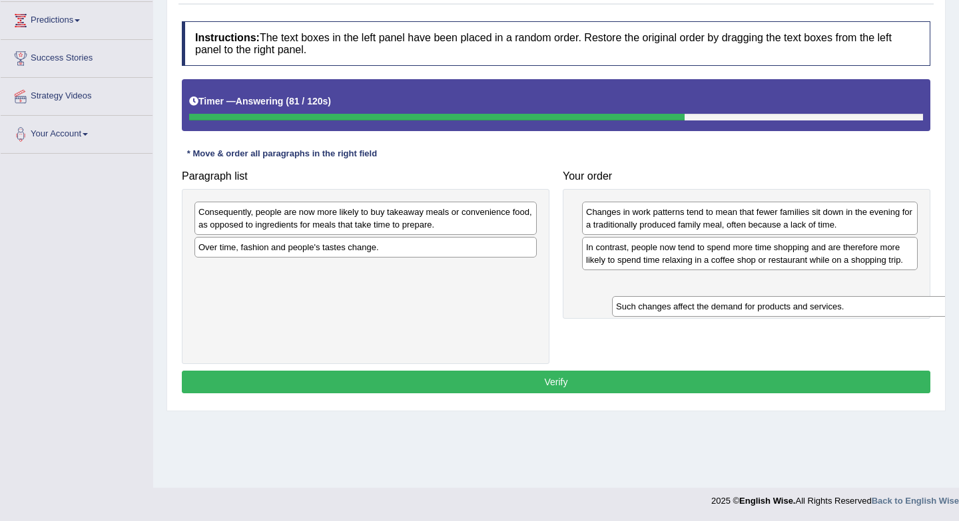
drag, startPoint x: 377, startPoint y: 272, endPoint x: 795, endPoint y: 309, distance: 419.0
click at [795, 309] on div "Such changes affect the demand for products and services." at bounding box center [783, 306] width 342 height 21
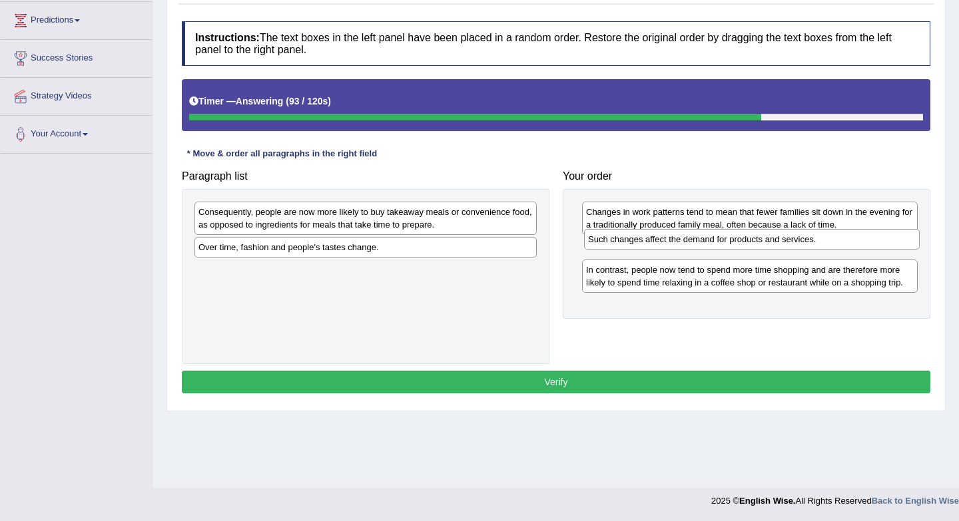
drag, startPoint x: 663, startPoint y: 289, endPoint x: 665, endPoint y: 246, distance: 43.3
click at [665, 246] on div "Such changes affect the demand for products and services." at bounding box center [752, 239] width 336 height 21
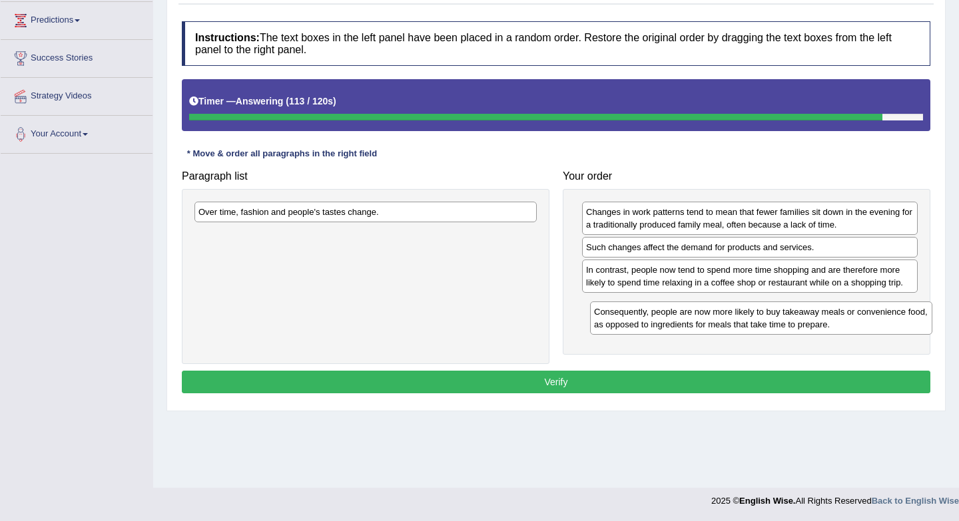
drag, startPoint x: 379, startPoint y: 230, endPoint x: 775, endPoint y: 330, distance: 407.8
click at [775, 330] on div "Consequently, people are now more likely to buy takeaway meals or convenience f…" at bounding box center [761, 318] width 342 height 33
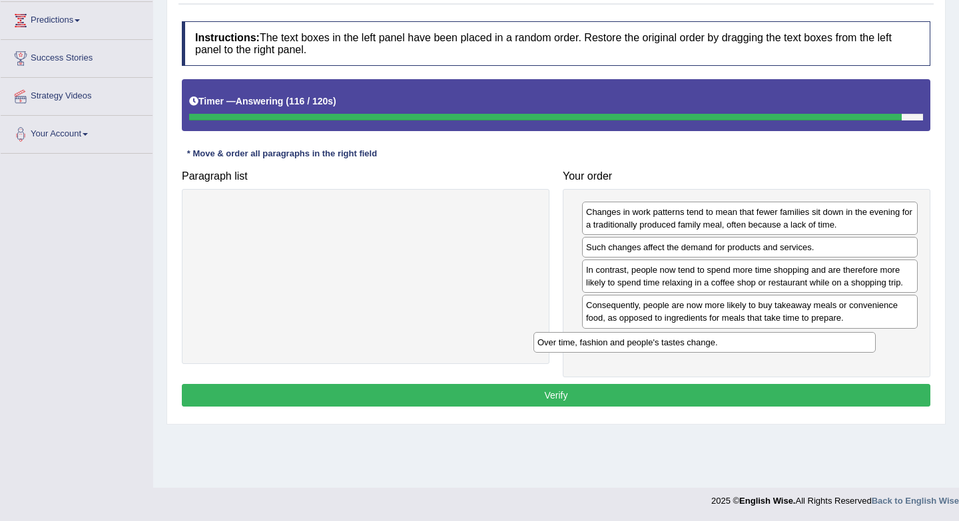
drag, startPoint x: 499, startPoint y: 222, endPoint x: 847, endPoint y: 345, distance: 369.3
click at [847, 345] on div "Over time, fashion and people's tastes change." at bounding box center [704, 342] width 342 height 21
